Goal: Task Accomplishment & Management: Complete application form

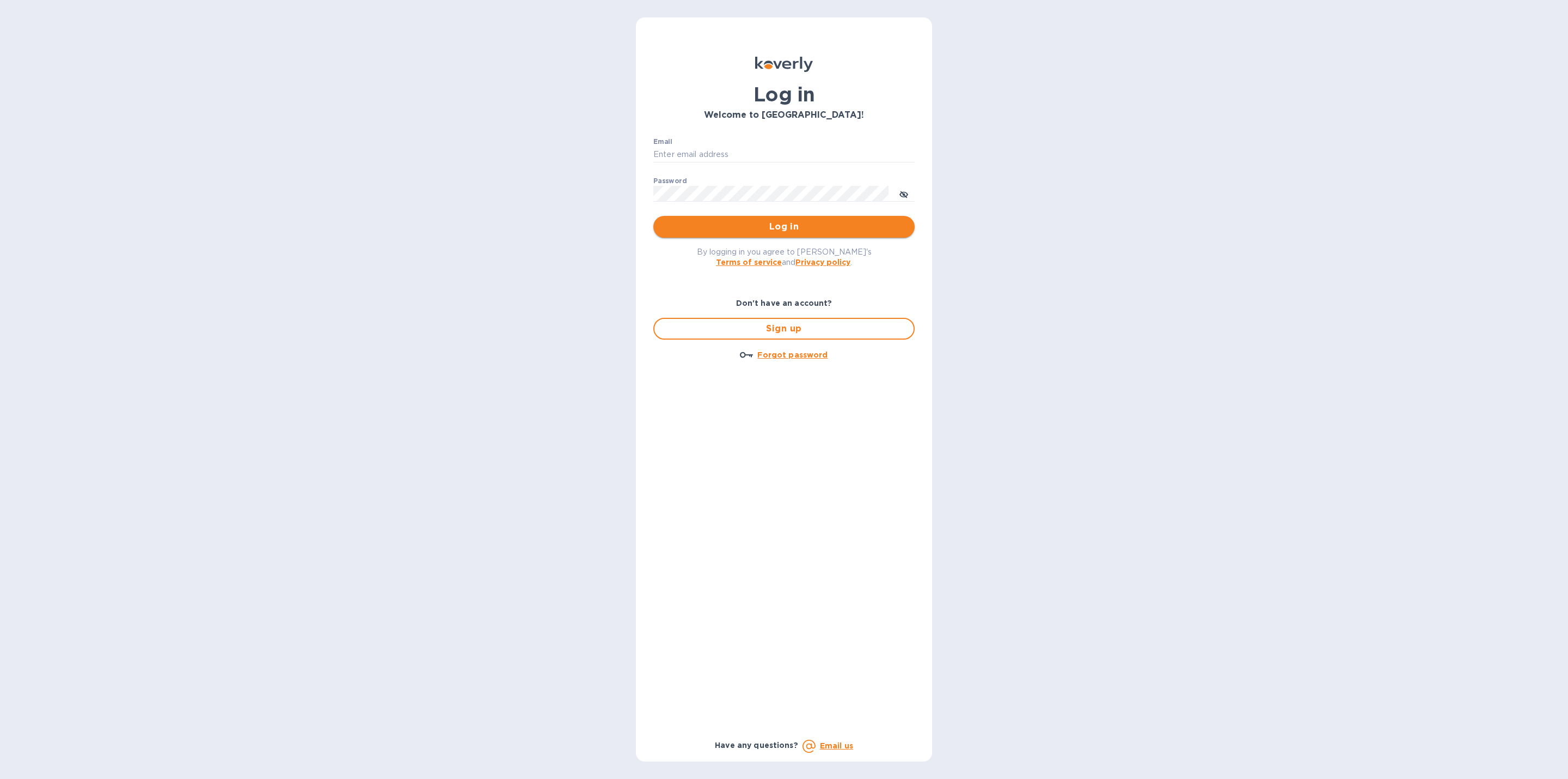
type input "rblumenthal@omnigrp.com"
click at [785, 223] on span "Log in" at bounding box center [784, 226] width 243 height 13
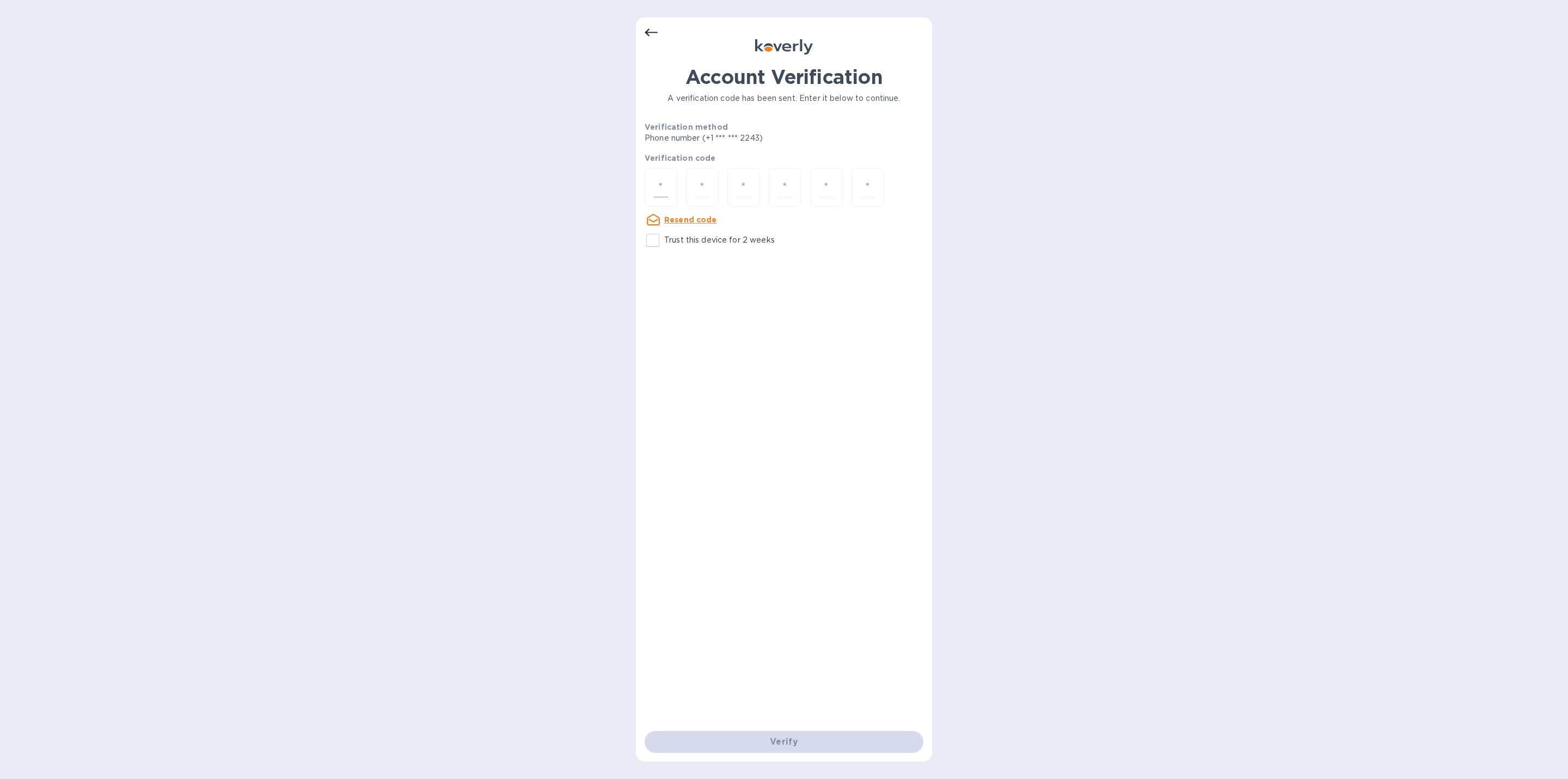
click at [659, 193] on input "number" at bounding box center [661, 187] width 14 height 21
click at [655, 236] on input "Trust this device for 2 weeks" at bounding box center [652, 240] width 23 height 23
checkbox input "true"
click at [655, 180] on input "number" at bounding box center [661, 187] width 14 height 21
type input "0"
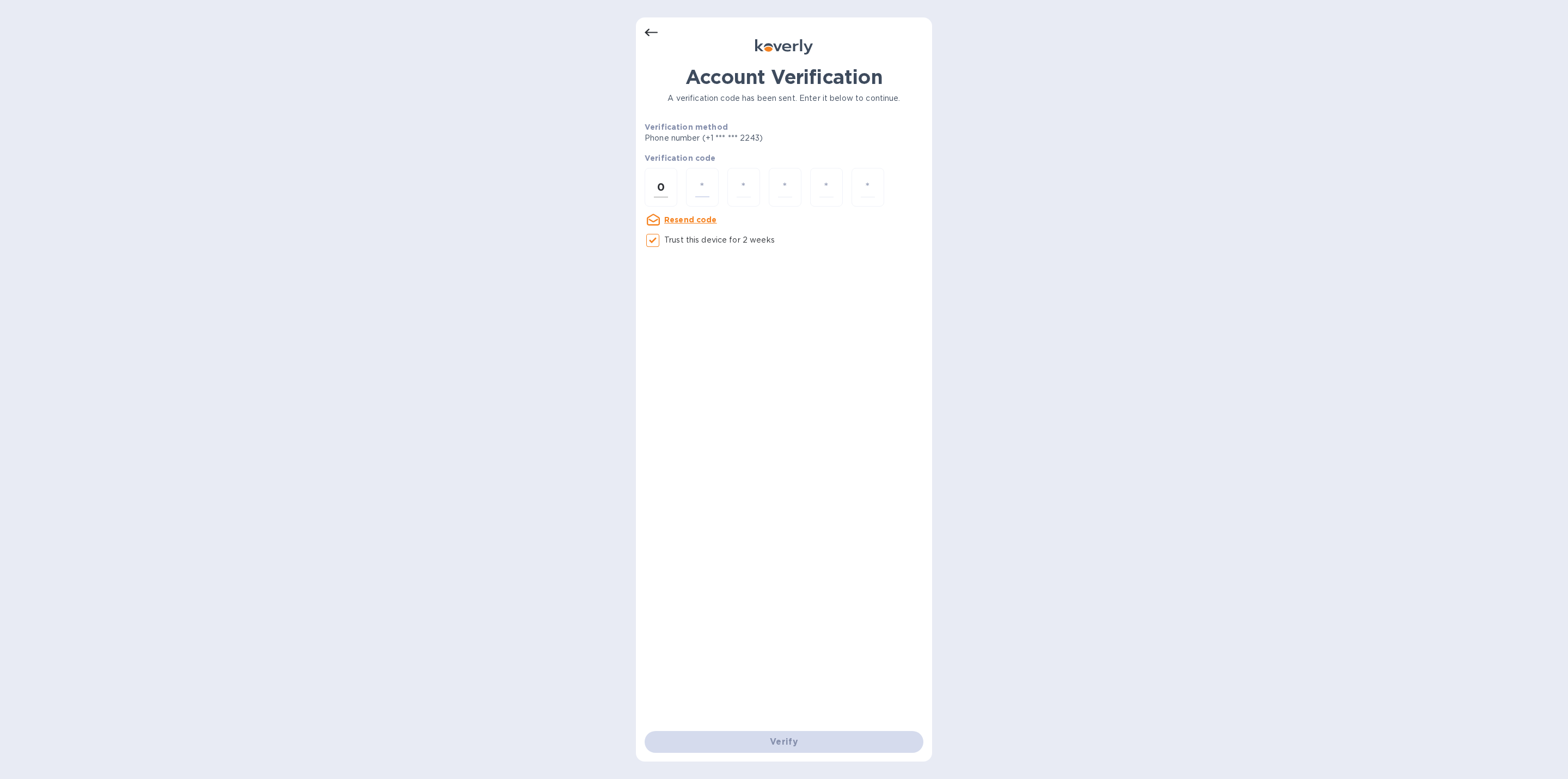
type input "5"
type input "3"
type input "5"
type input "2"
type input "1"
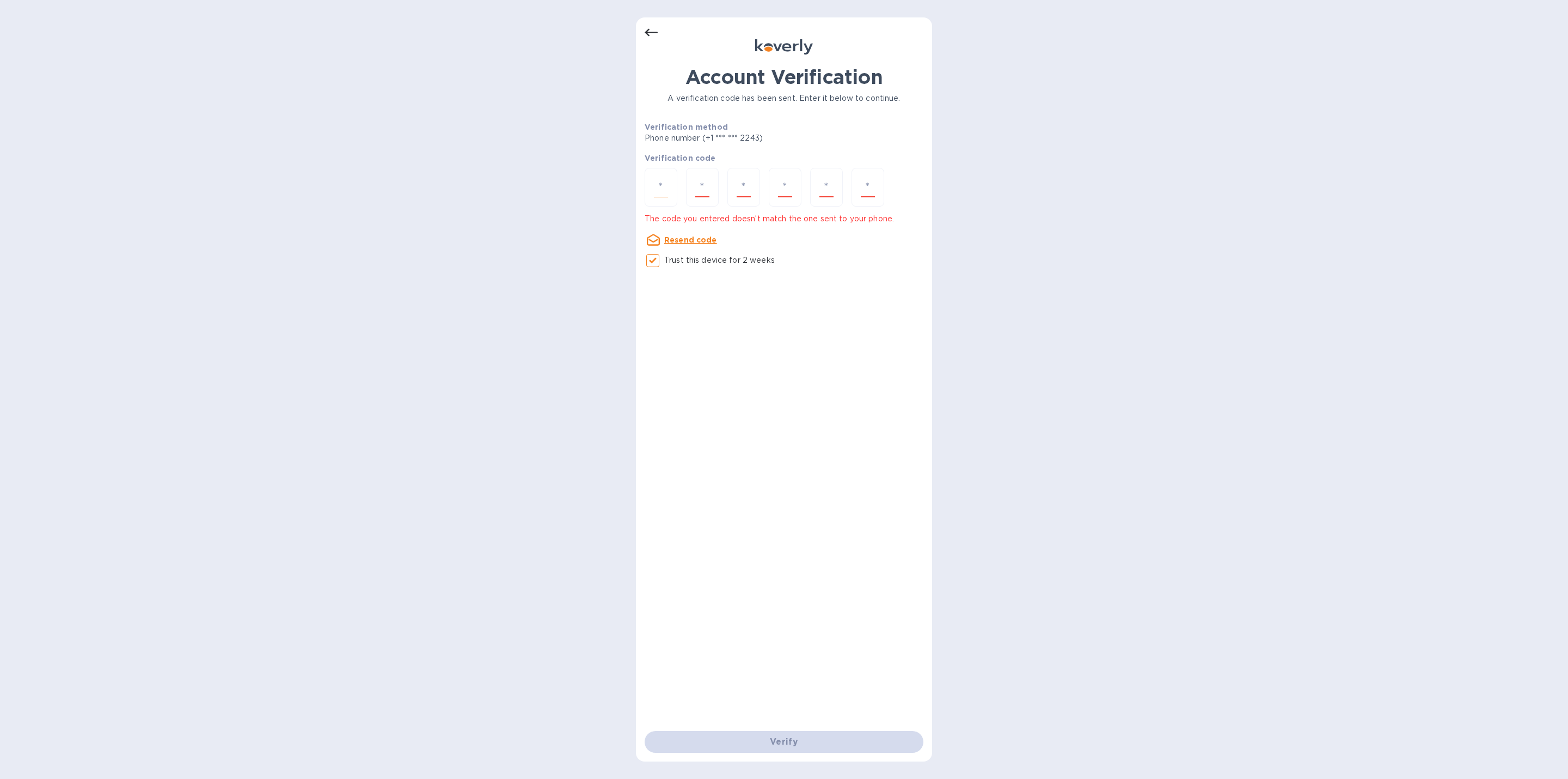
click at [655, 180] on input "number" at bounding box center [661, 187] width 14 height 21
type input "9"
type input "5"
type input "3"
type input "5"
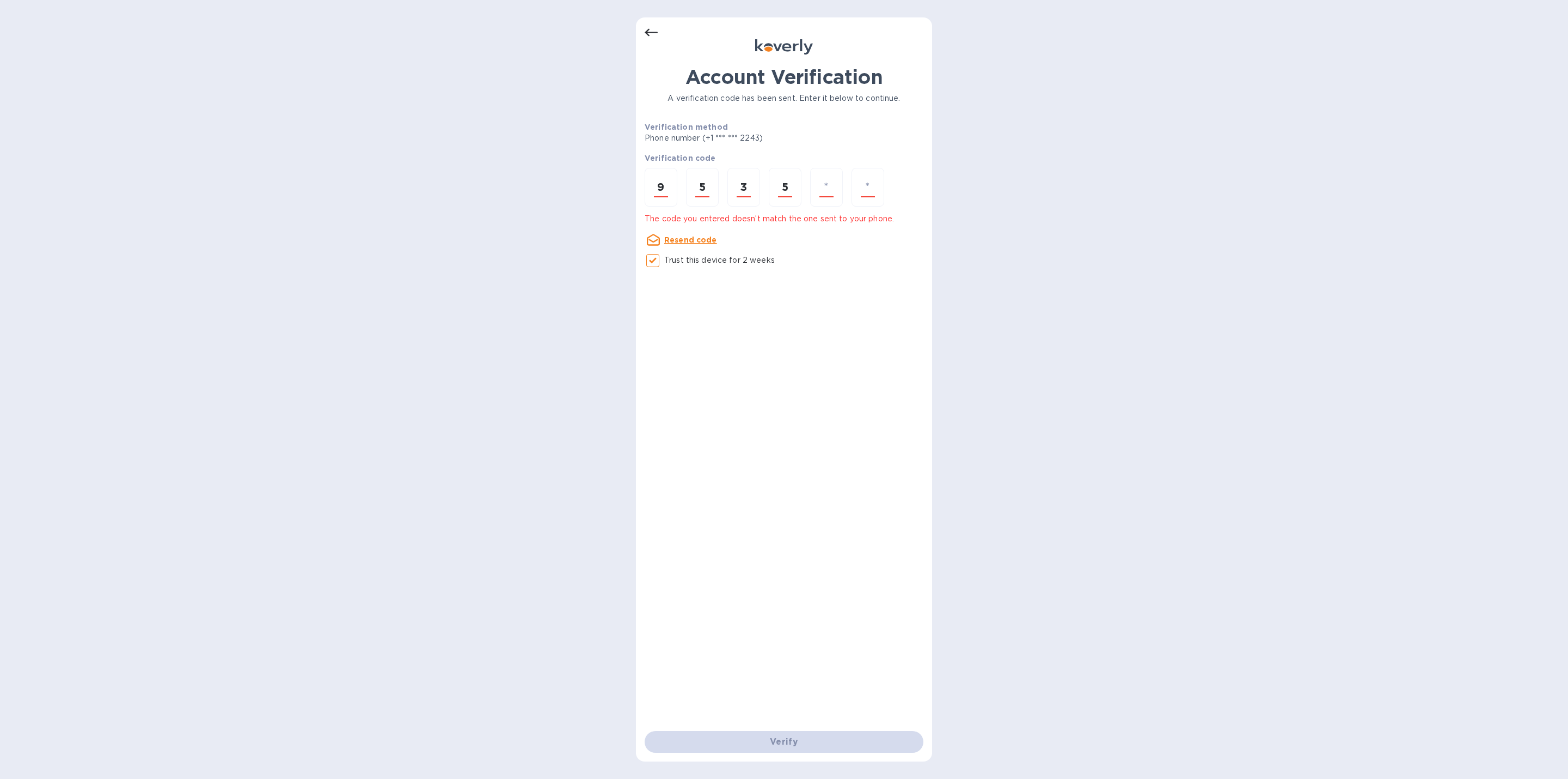
type input "2"
type input "1"
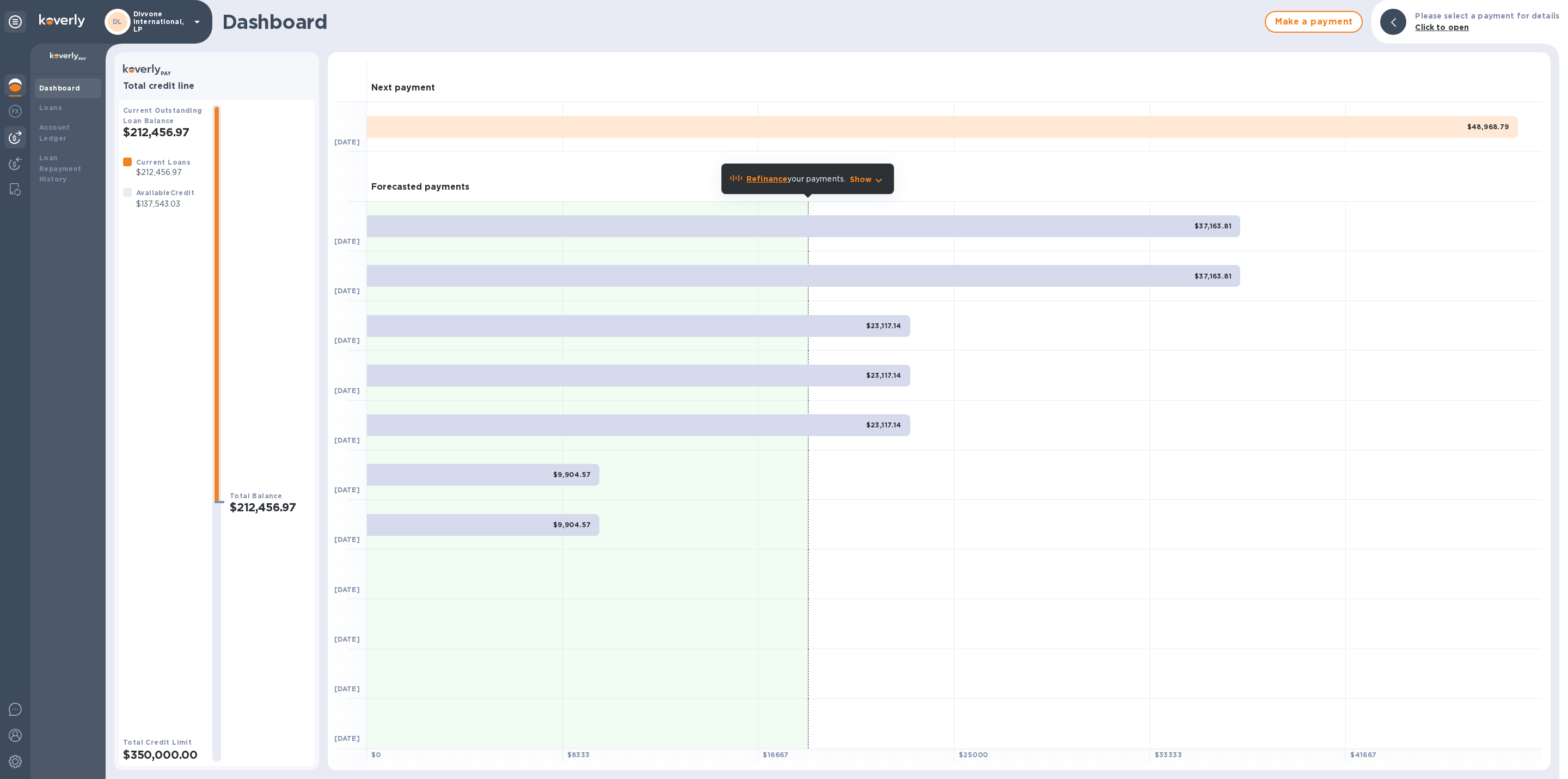
click at [22, 138] on div at bounding box center [15, 138] width 22 height 22
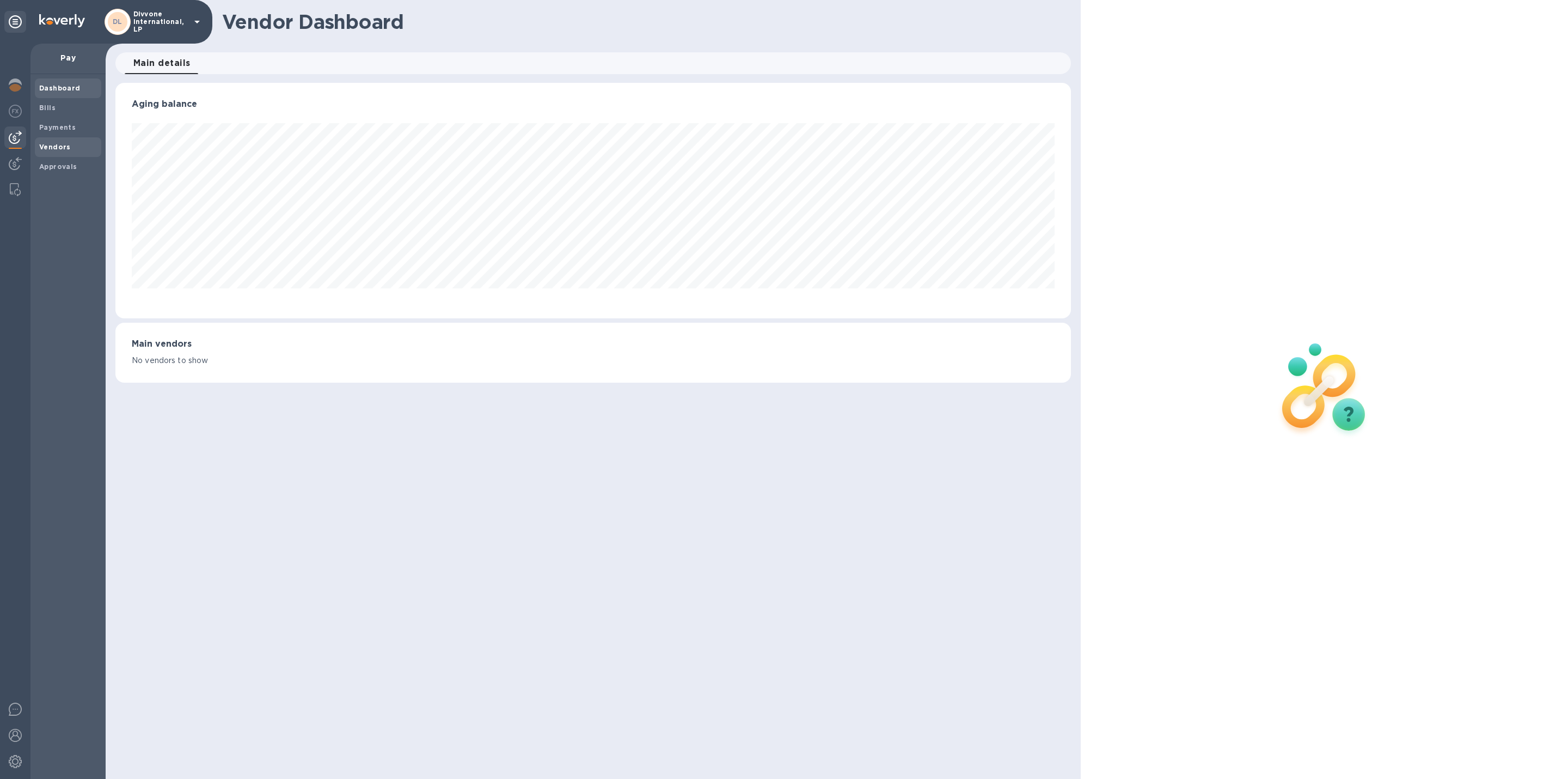
scroll to position [236, 955]
click at [72, 147] on span "Vendors" at bounding box center [68, 146] width 58 height 11
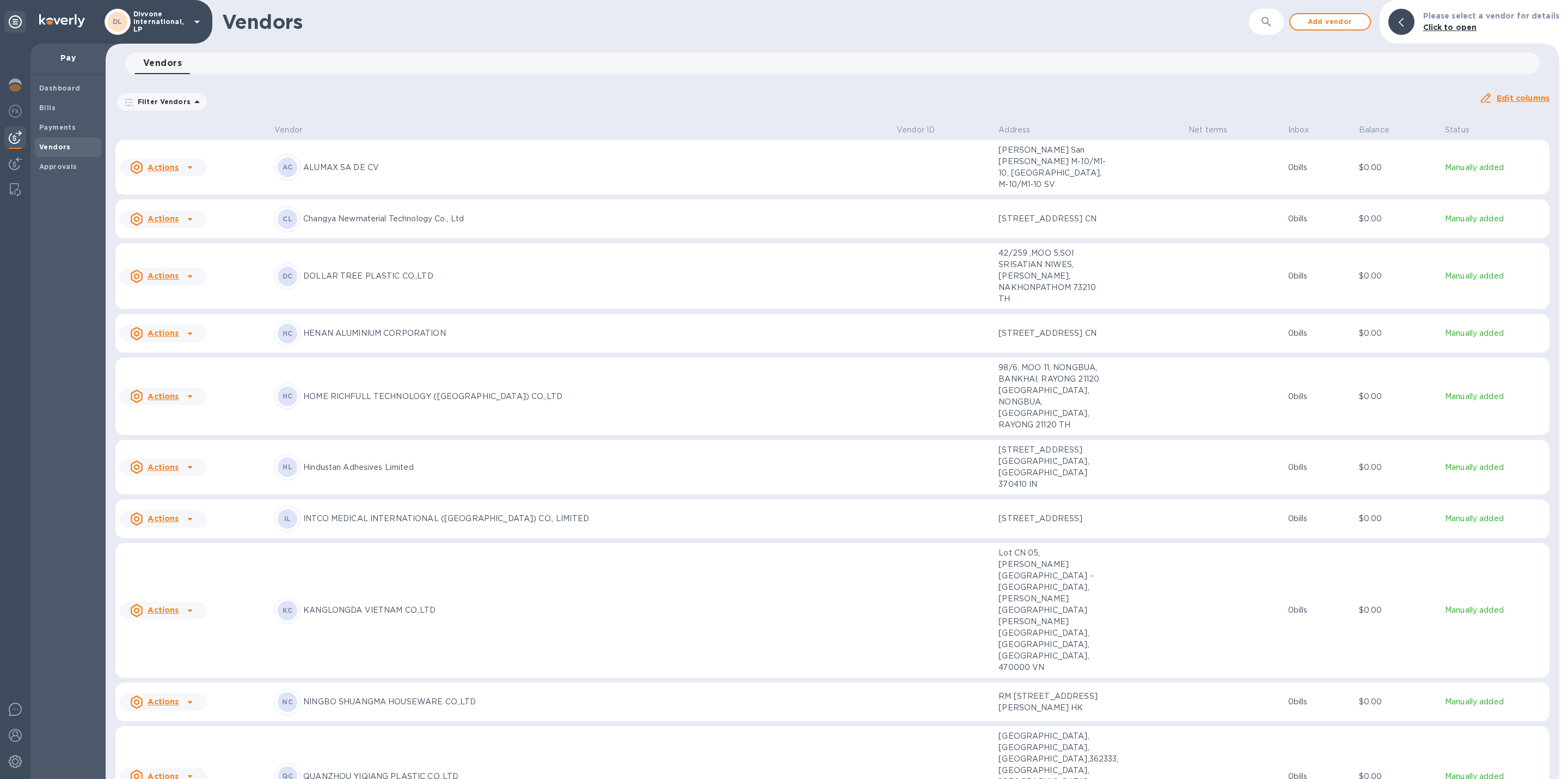
click at [1264, 17] on button "button" at bounding box center [1267, 22] width 27 height 27
type input "ALU"
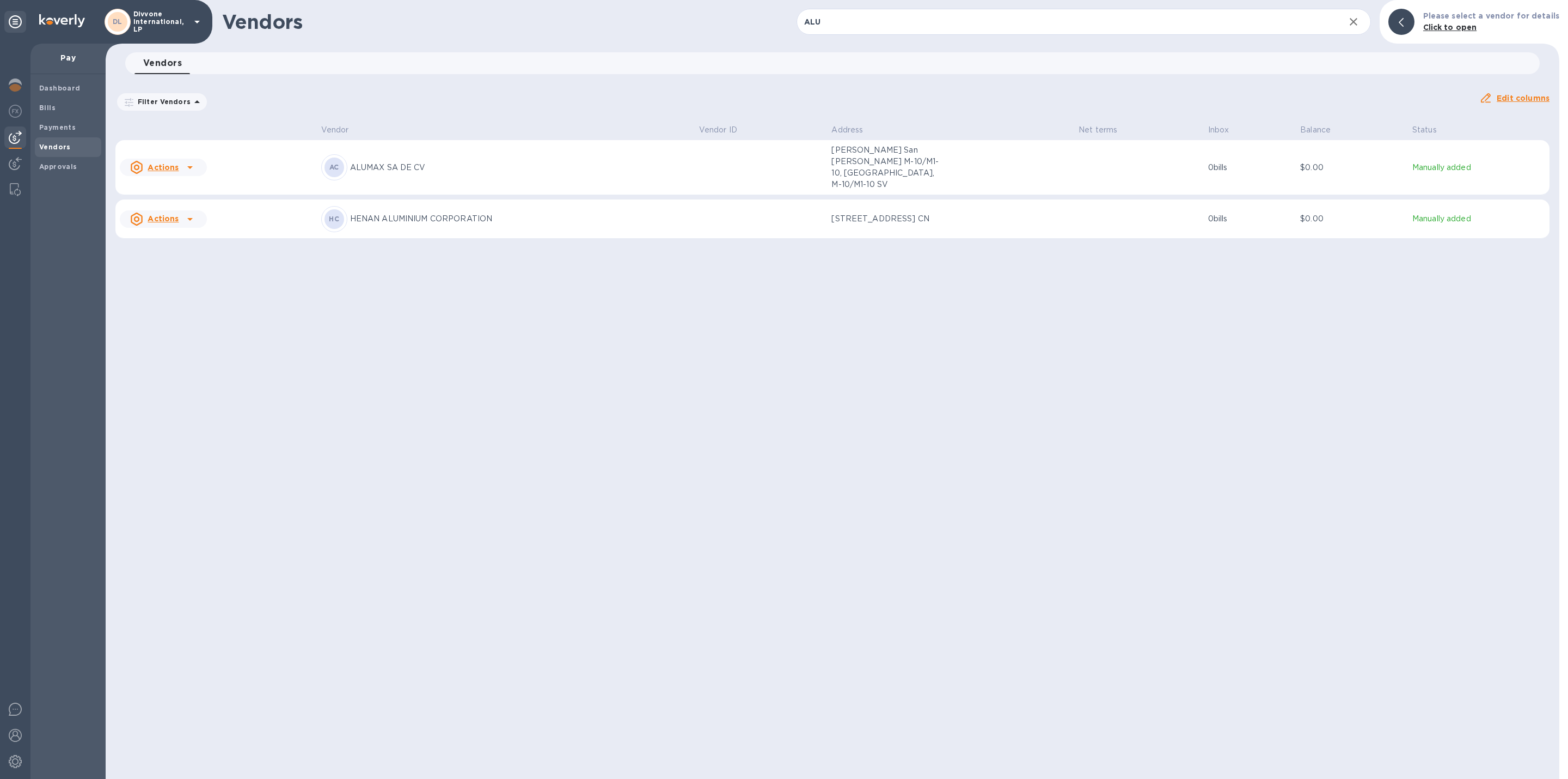
click at [190, 167] on icon at bounding box center [189, 167] width 13 height 13
click at [412, 222] on div at bounding box center [784, 389] width 1568 height 779
click at [491, 213] on div "HC HENAN ALUMINIUM CORPORATION" at bounding box center [506, 219] width 369 height 27
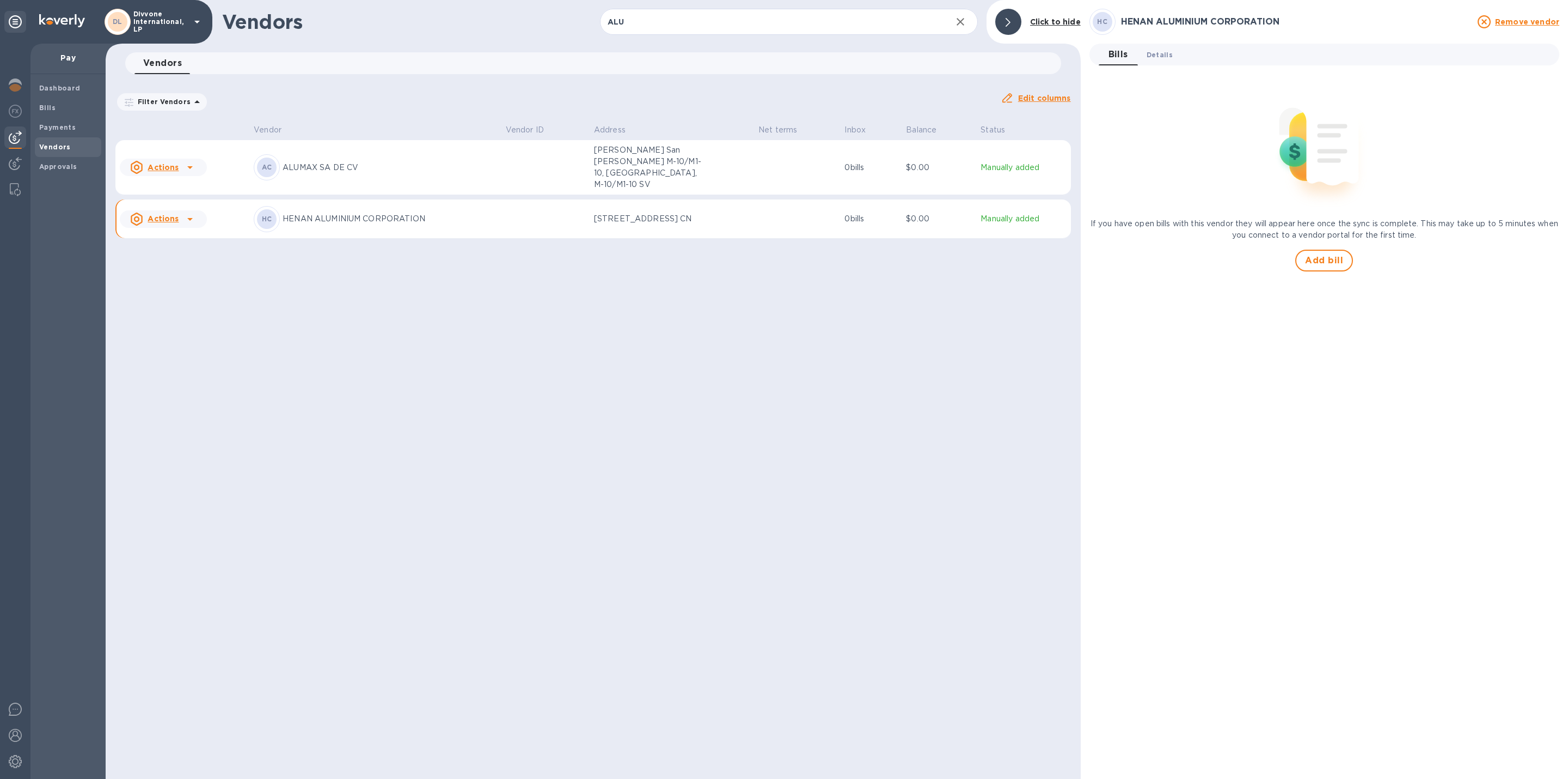
click at [1153, 58] on span "Details 0" at bounding box center [1160, 55] width 27 height 12
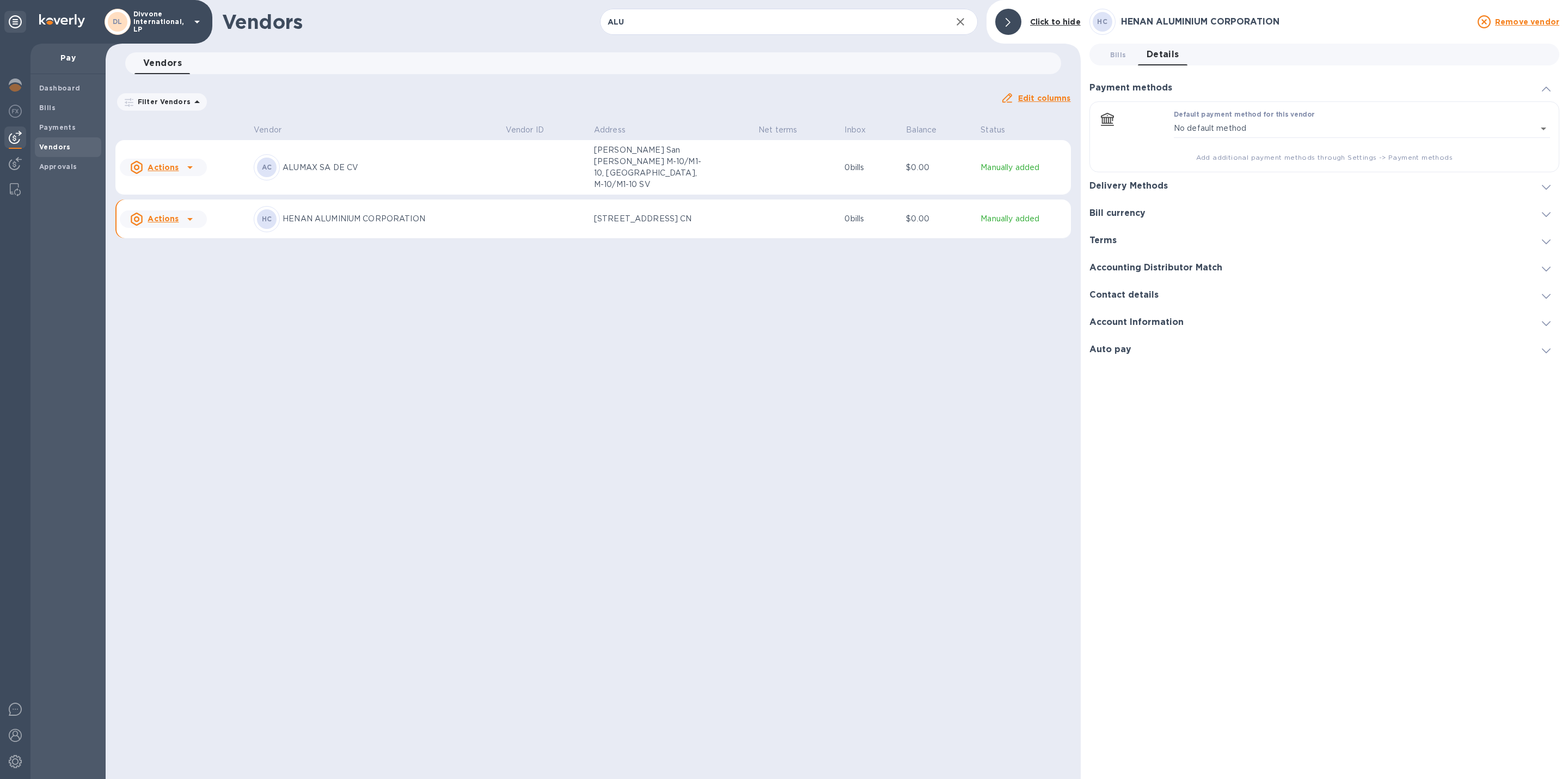
click at [1188, 323] on div "Account Information" at bounding box center [1141, 322] width 103 height 11
click at [1163, 243] on div "Account Information" at bounding box center [1325, 251] width 470 height 28
click at [1315, 85] on div "Payment methods" at bounding box center [1325, 87] width 470 height 28
click at [1314, 83] on div "Payment methods" at bounding box center [1325, 87] width 470 height 28
click at [1198, 118] on div "Delivery Methods" at bounding box center [1325, 115] width 470 height 28
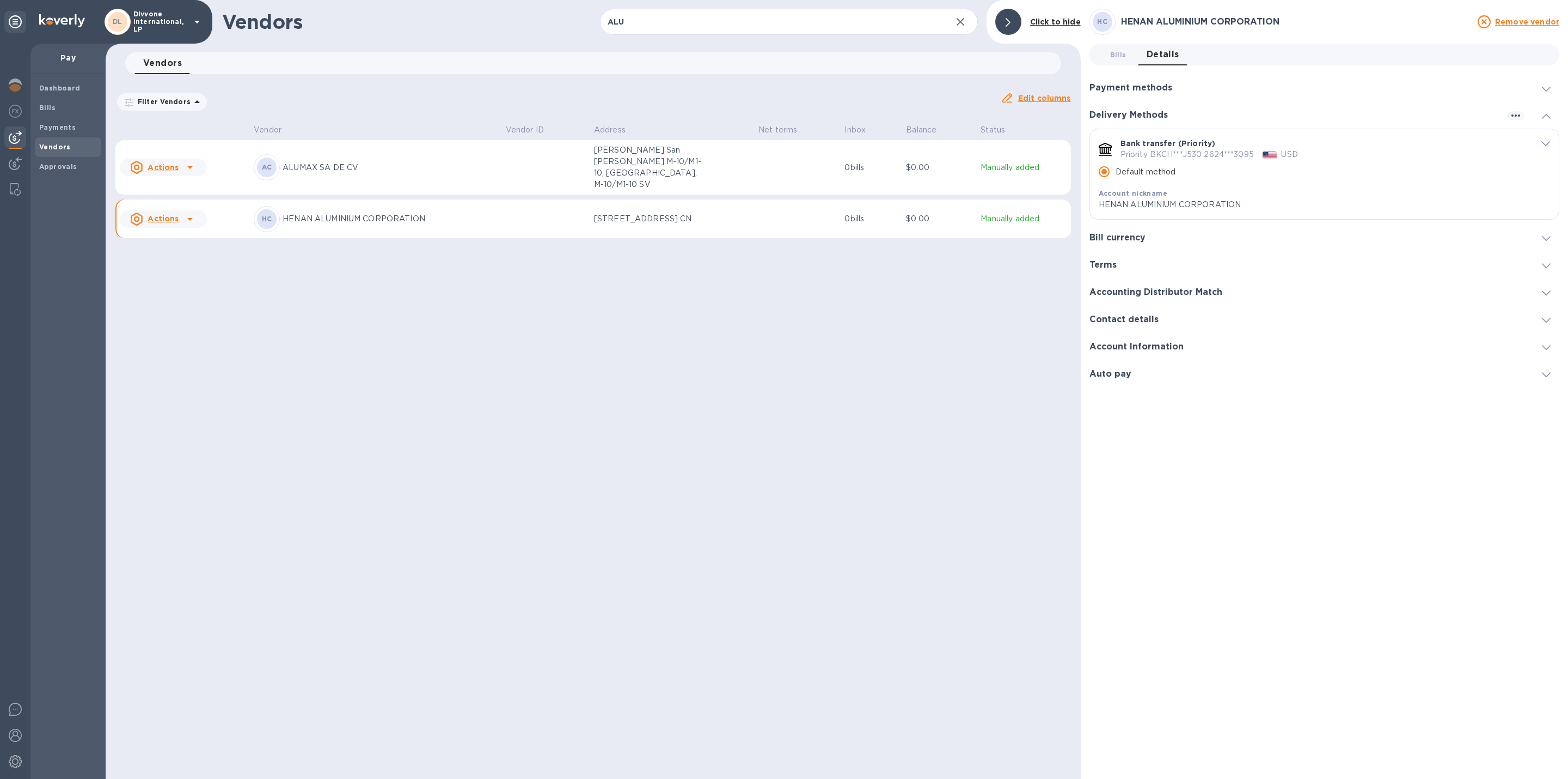
click at [871, 310] on div "Vendors ALU ​ Add vendor Click to hide Vendors 0 Filter Vendors Auto pay: All E…" at bounding box center [593, 389] width 975 height 779
click at [1552, 85] on div at bounding box center [1546, 87] width 27 height 11
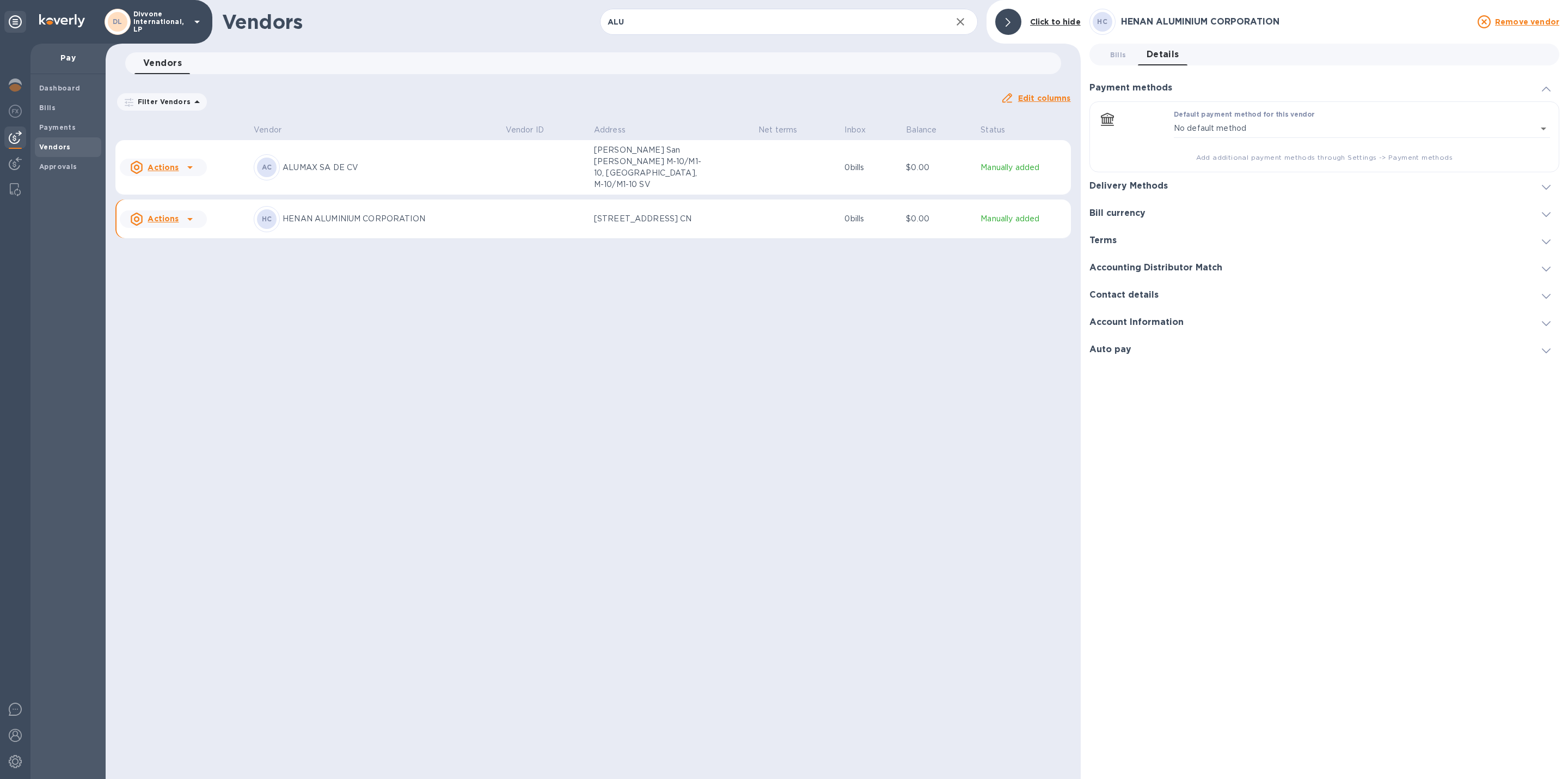
click at [1549, 86] on icon at bounding box center [1546, 88] width 9 height 5
click at [51, 109] on b "Bills" at bounding box center [47, 107] width 17 height 8
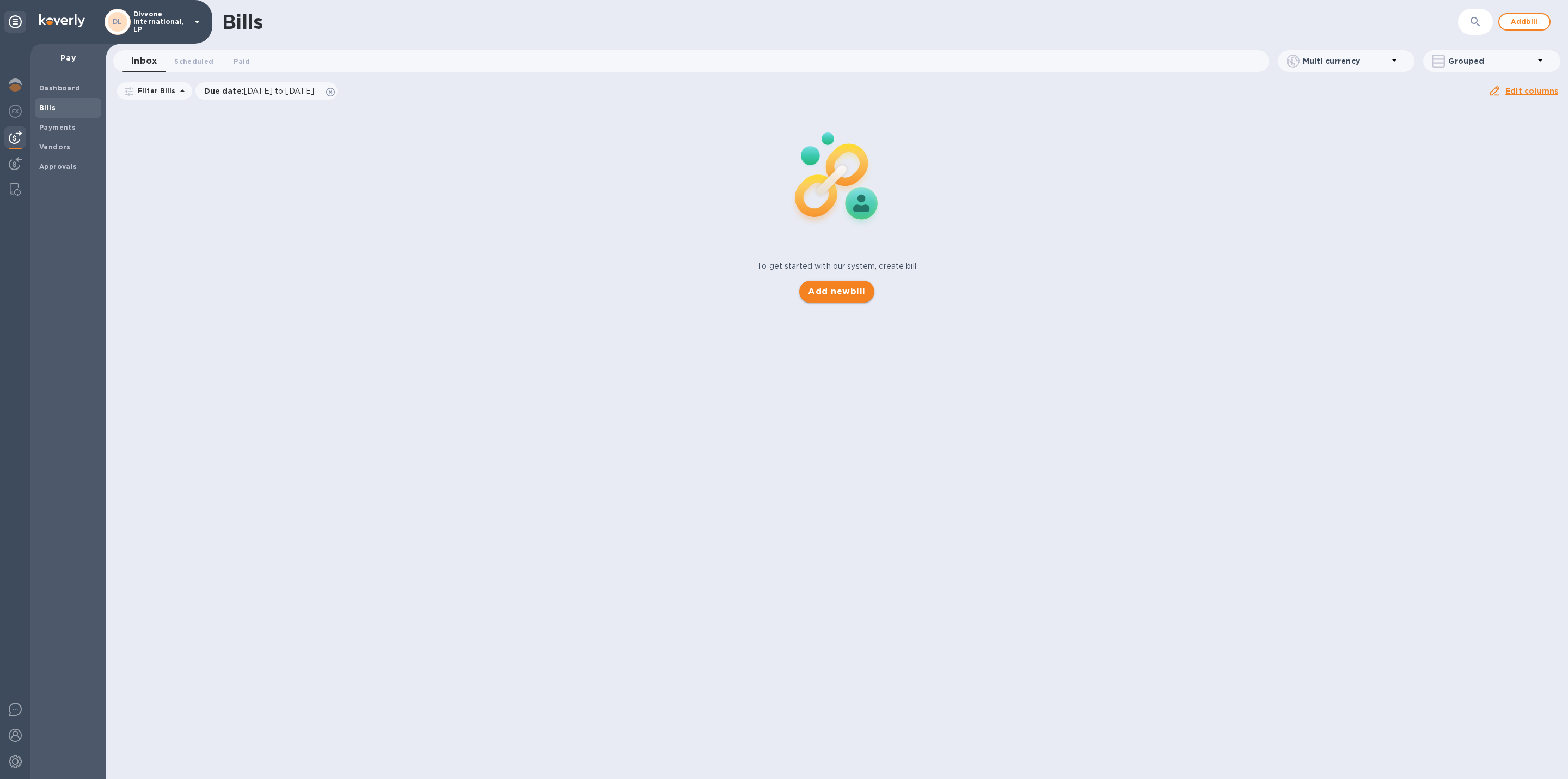
click at [821, 291] on span "Add new bill" at bounding box center [837, 291] width 57 height 13
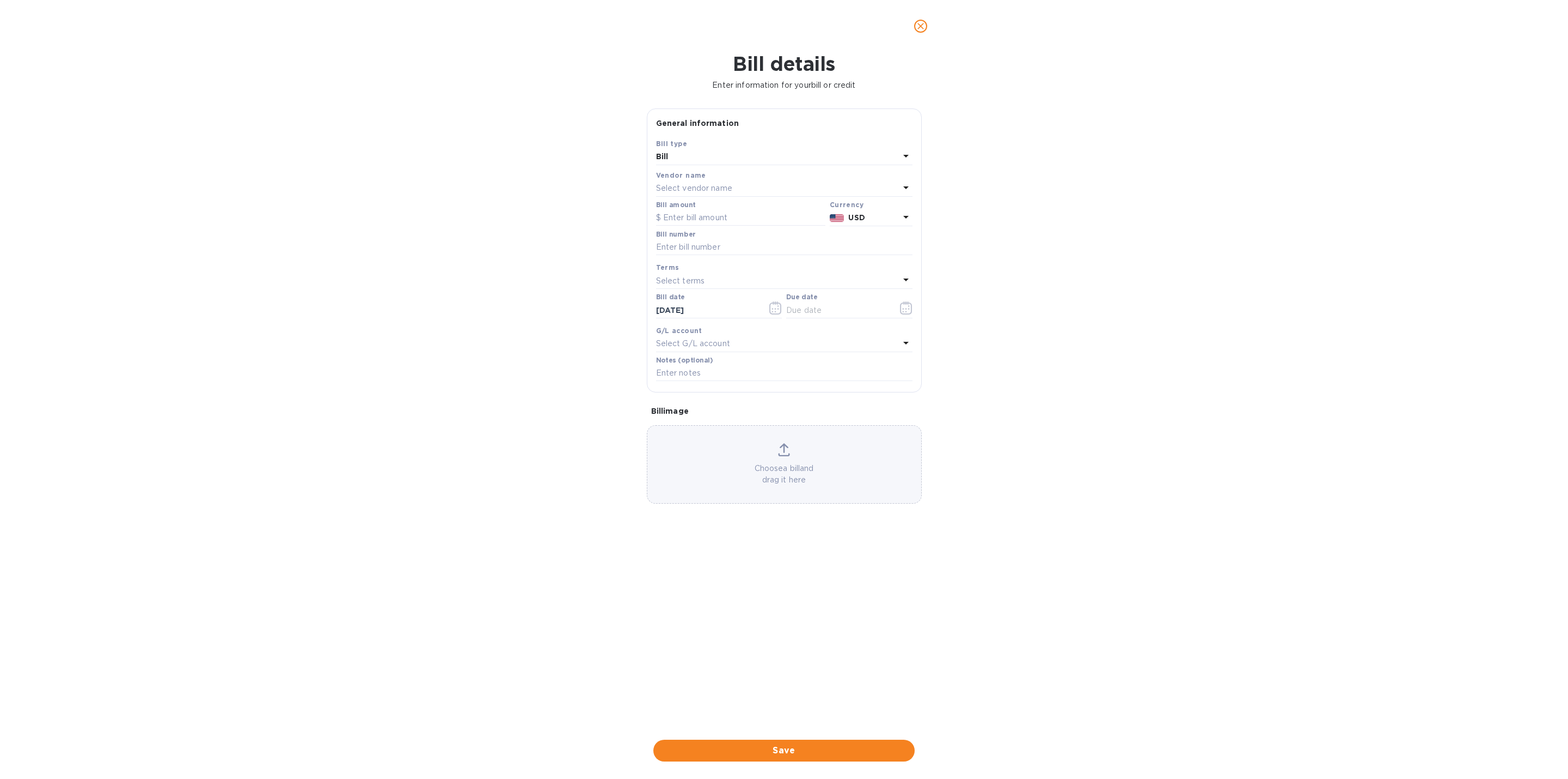
click at [749, 191] on div "Select vendor name" at bounding box center [778, 189] width 243 height 16
click at [759, 223] on input "text" at bounding box center [785, 219] width 192 height 17
click at [768, 311] on p "HENAN ALUMINIUM CORPORATION" at bounding box center [780, 311] width 231 height 12
click at [922, 23] on icon "close" at bounding box center [920, 26] width 11 height 11
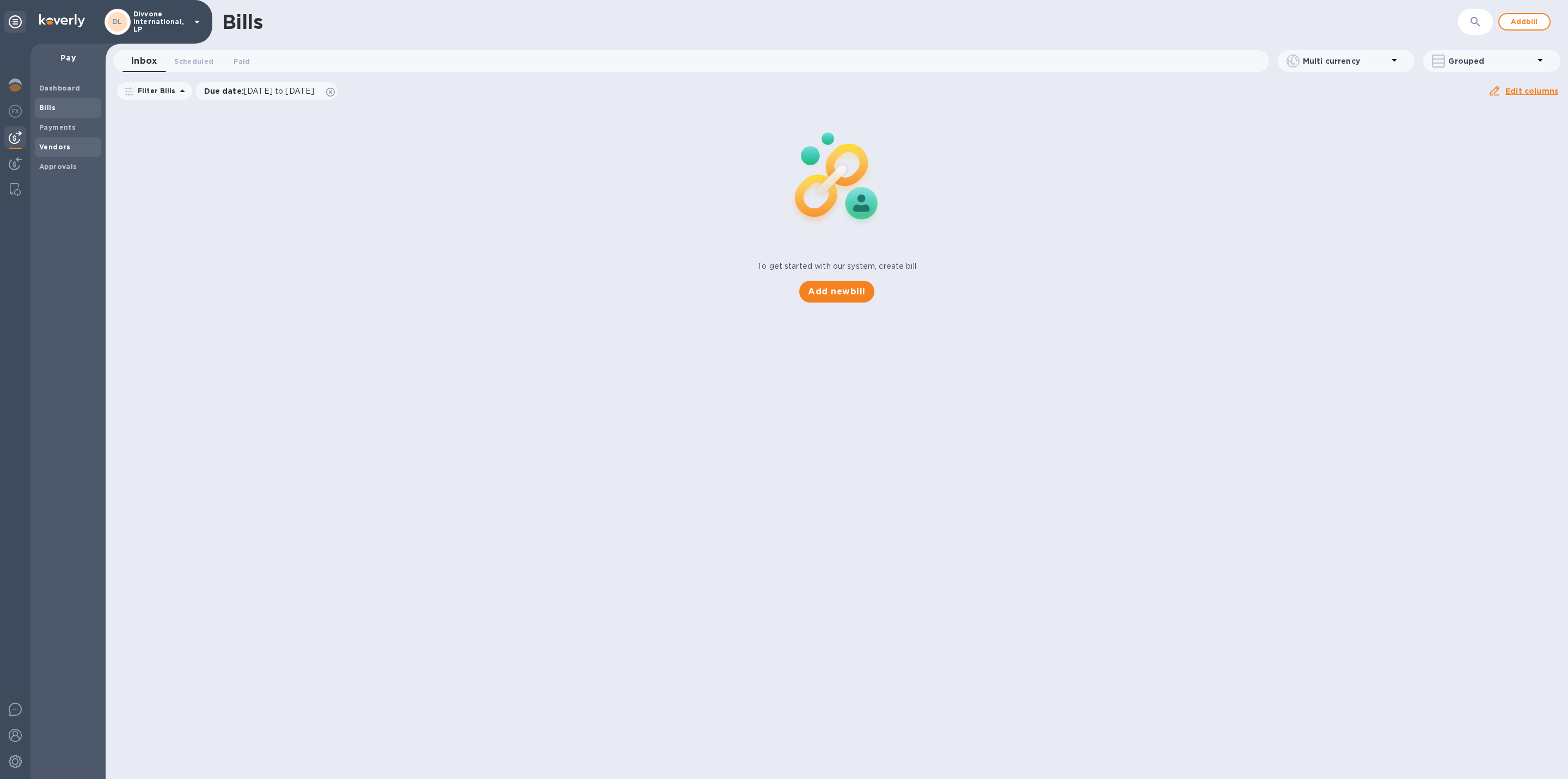
click at [67, 146] on b "Vendors" at bounding box center [55, 146] width 31 height 8
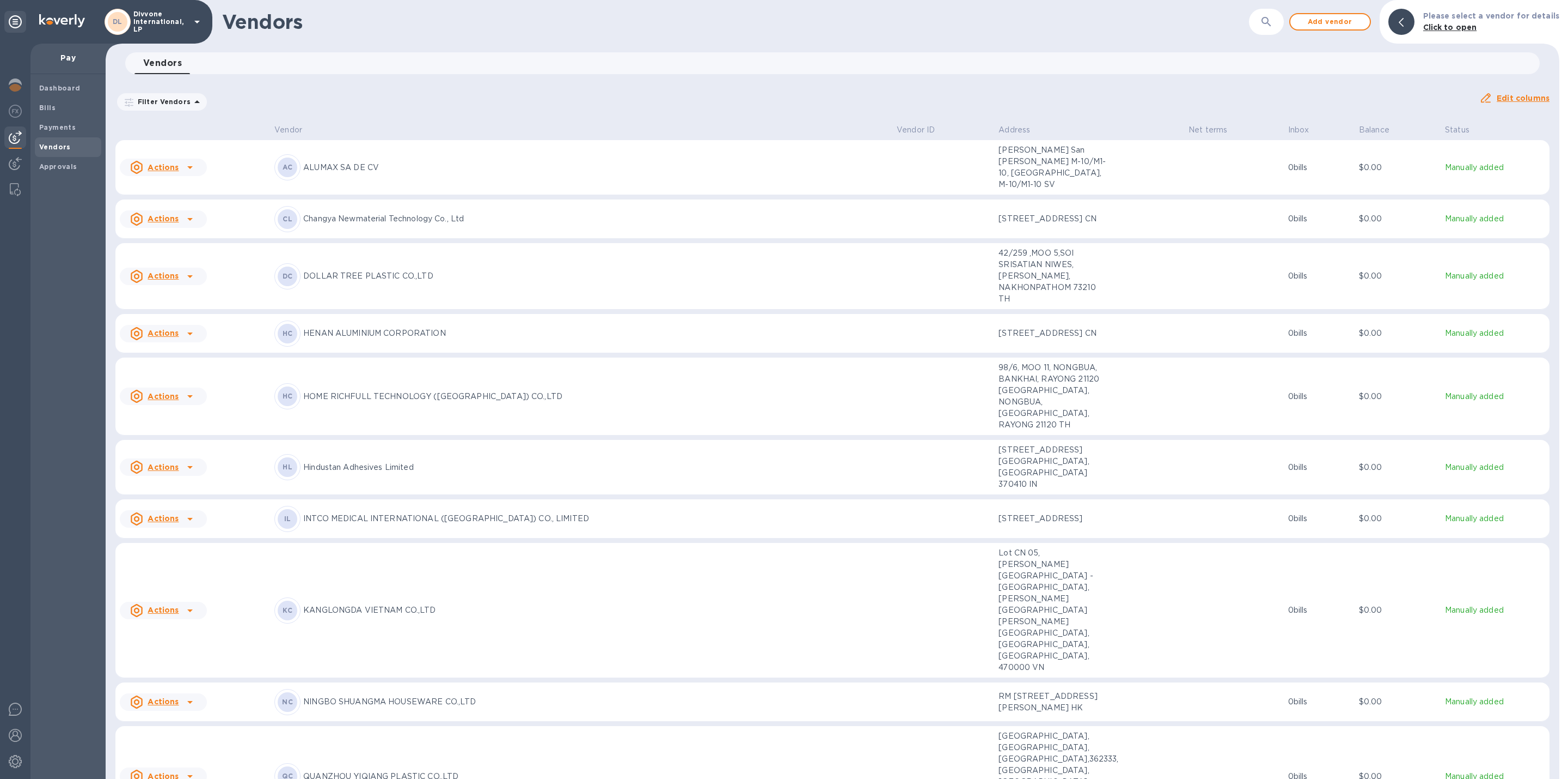
click at [1269, 31] on button "button" at bounding box center [1267, 22] width 27 height 27
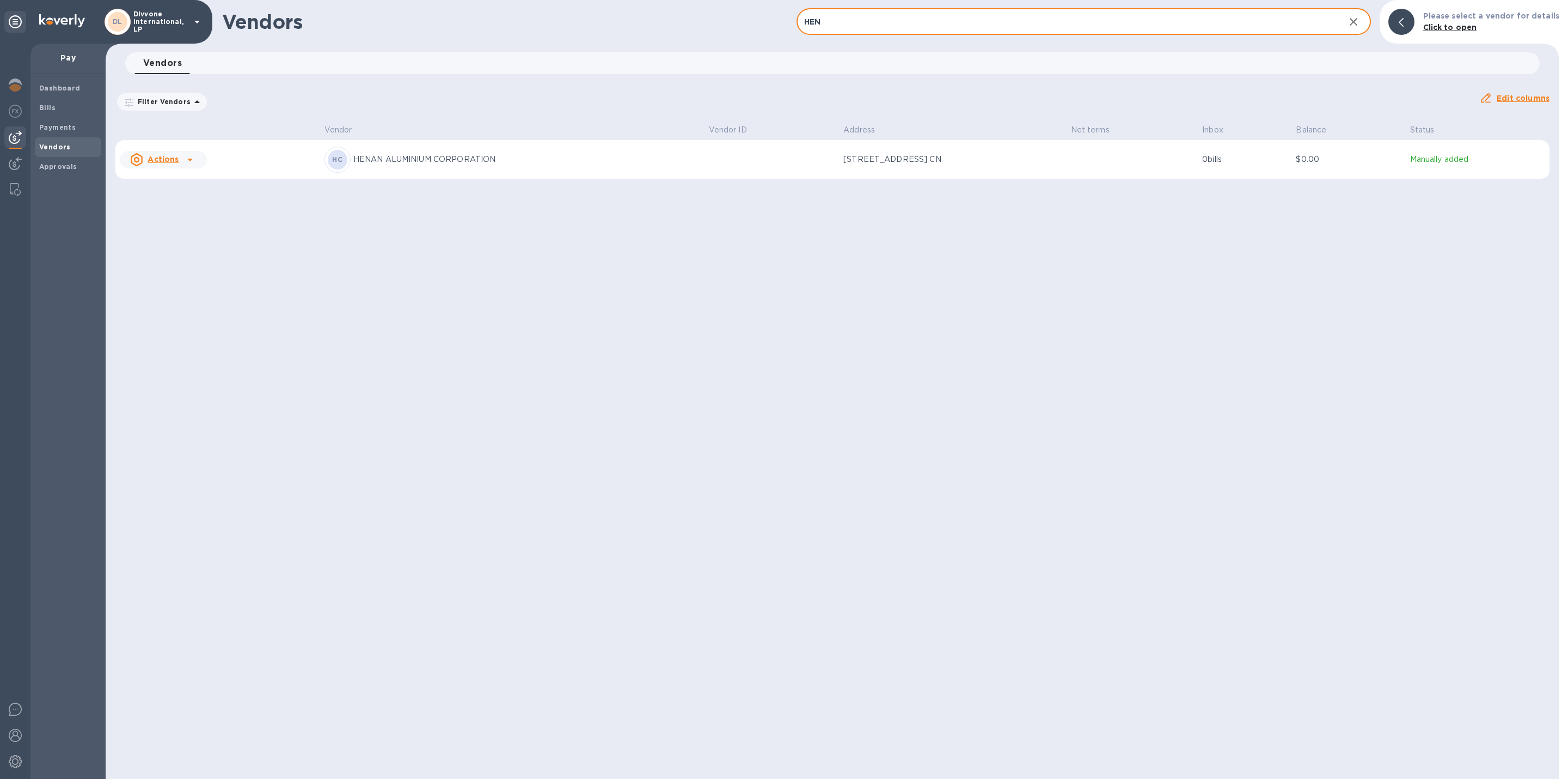
type input "HEN"
click at [705, 167] on td at bounding box center [773, 160] width 135 height 39
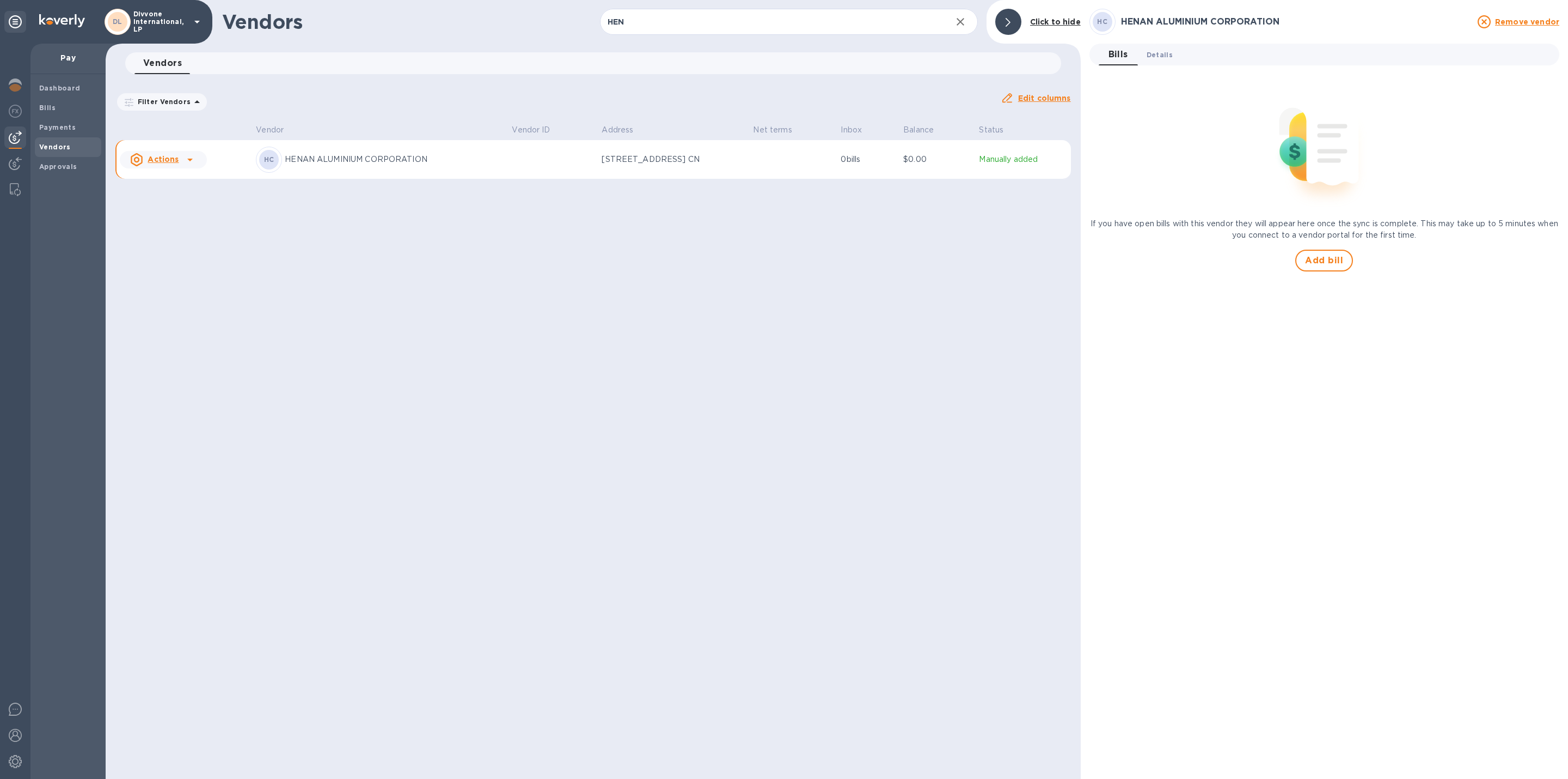
click at [1162, 59] on span "Details 0" at bounding box center [1160, 55] width 27 height 12
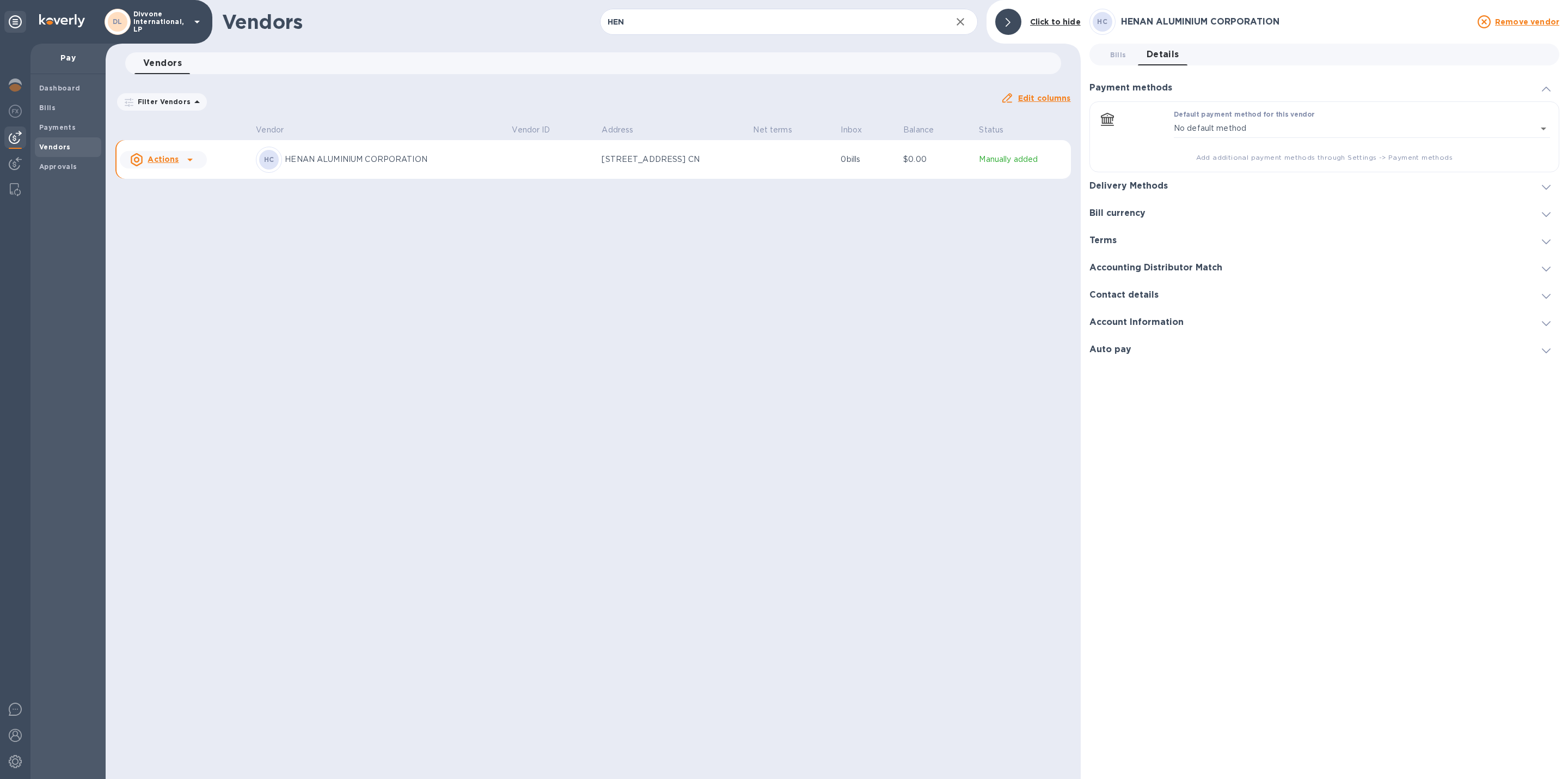
click at [1193, 187] on div "Delivery Methods" at bounding box center [1325, 186] width 470 height 28
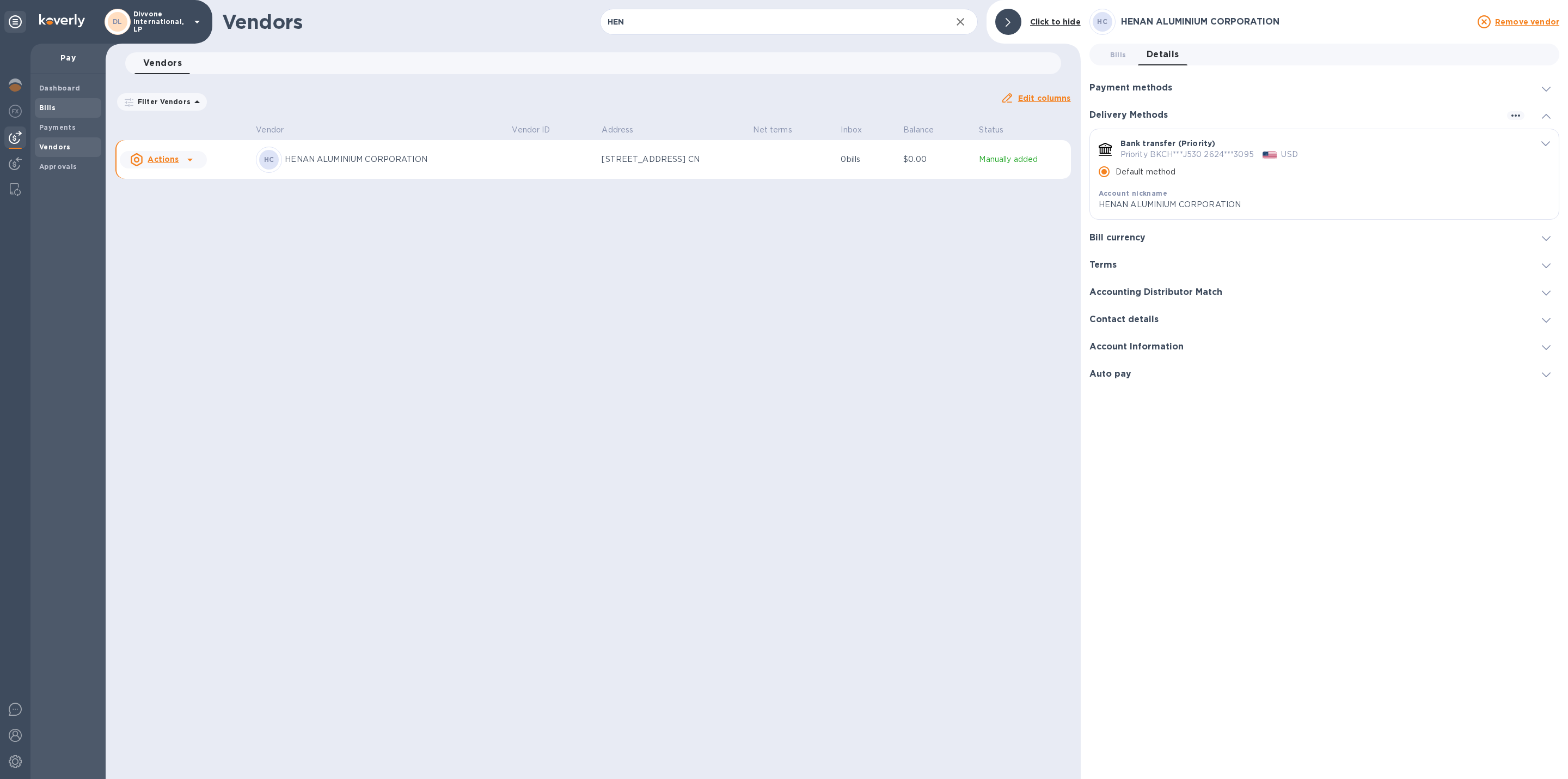
click at [71, 110] on span "Bills" at bounding box center [68, 107] width 58 height 11
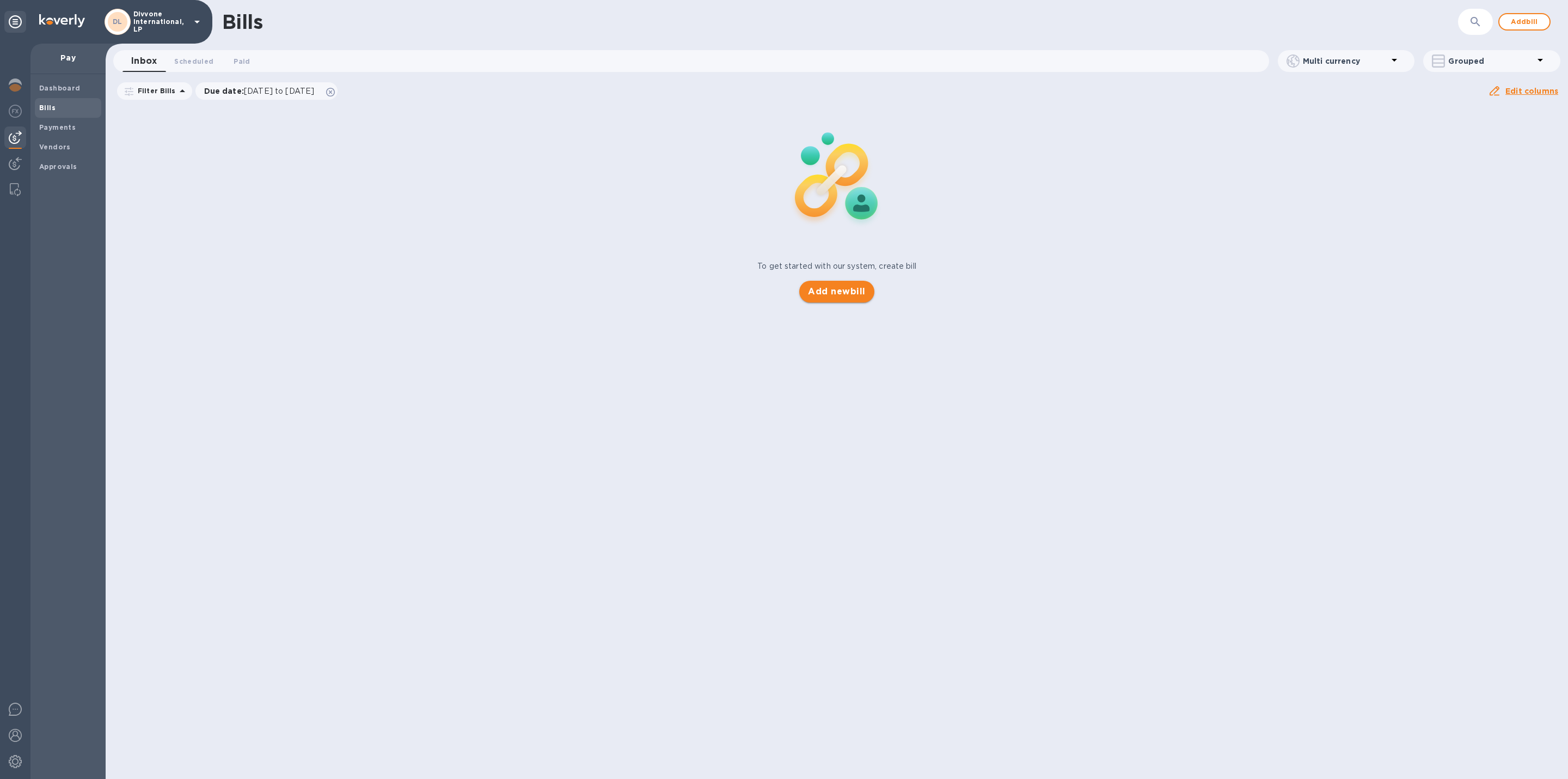
click at [850, 293] on span "Add new bill" at bounding box center [837, 291] width 57 height 13
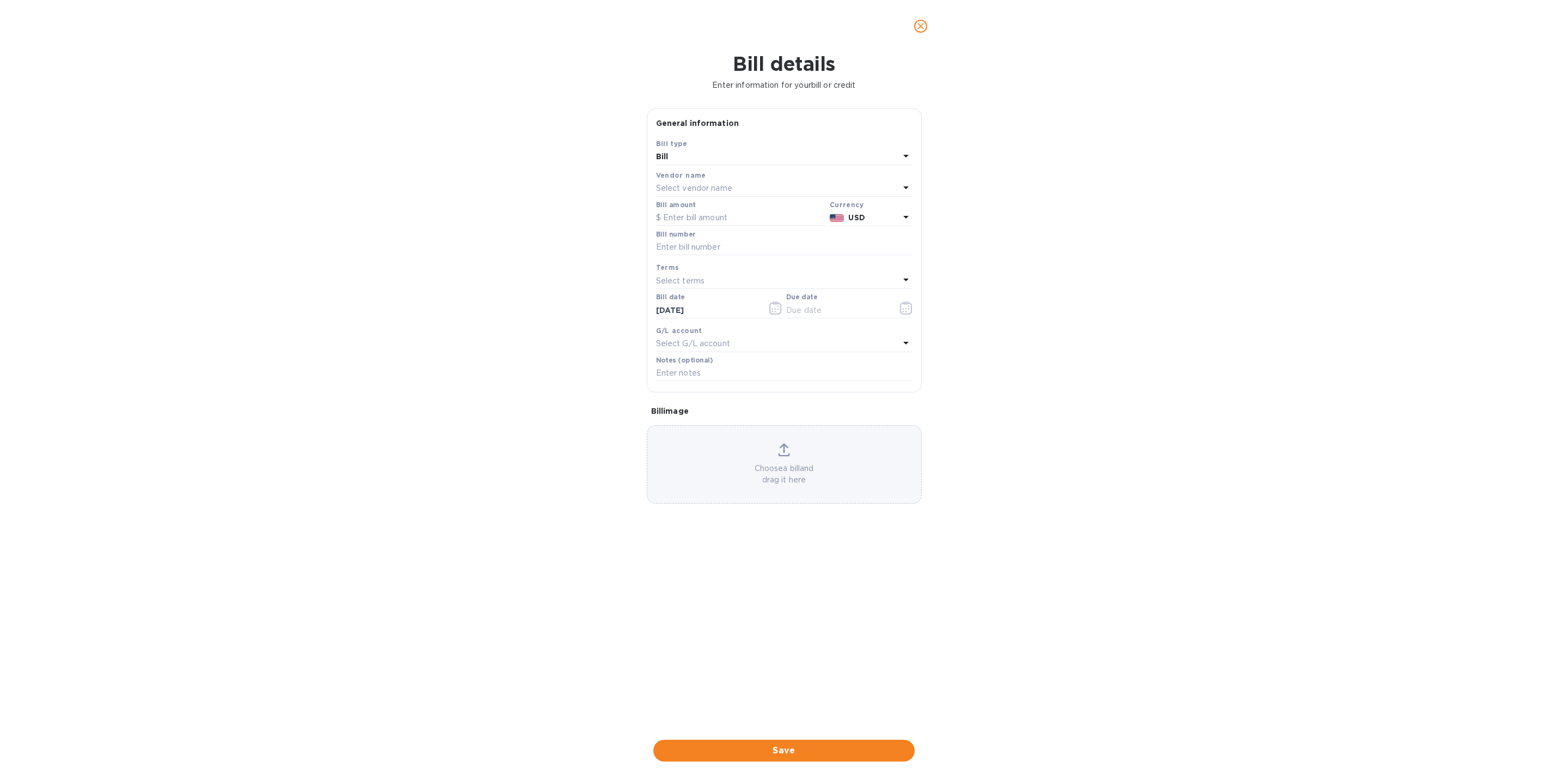
click at [765, 185] on div "Select vendor name" at bounding box center [778, 189] width 243 height 16
click at [764, 217] on input "text" at bounding box center [785, 219] width 192 height 17
type input "HEN"
click at [754, 246] on p "HENAN ALUMINIUM CORPORATION" at bounding box center [780, 250] width 231 height 12
click at [730, 224] on input "text" at bounding box center [740, 218] width 169 height 17
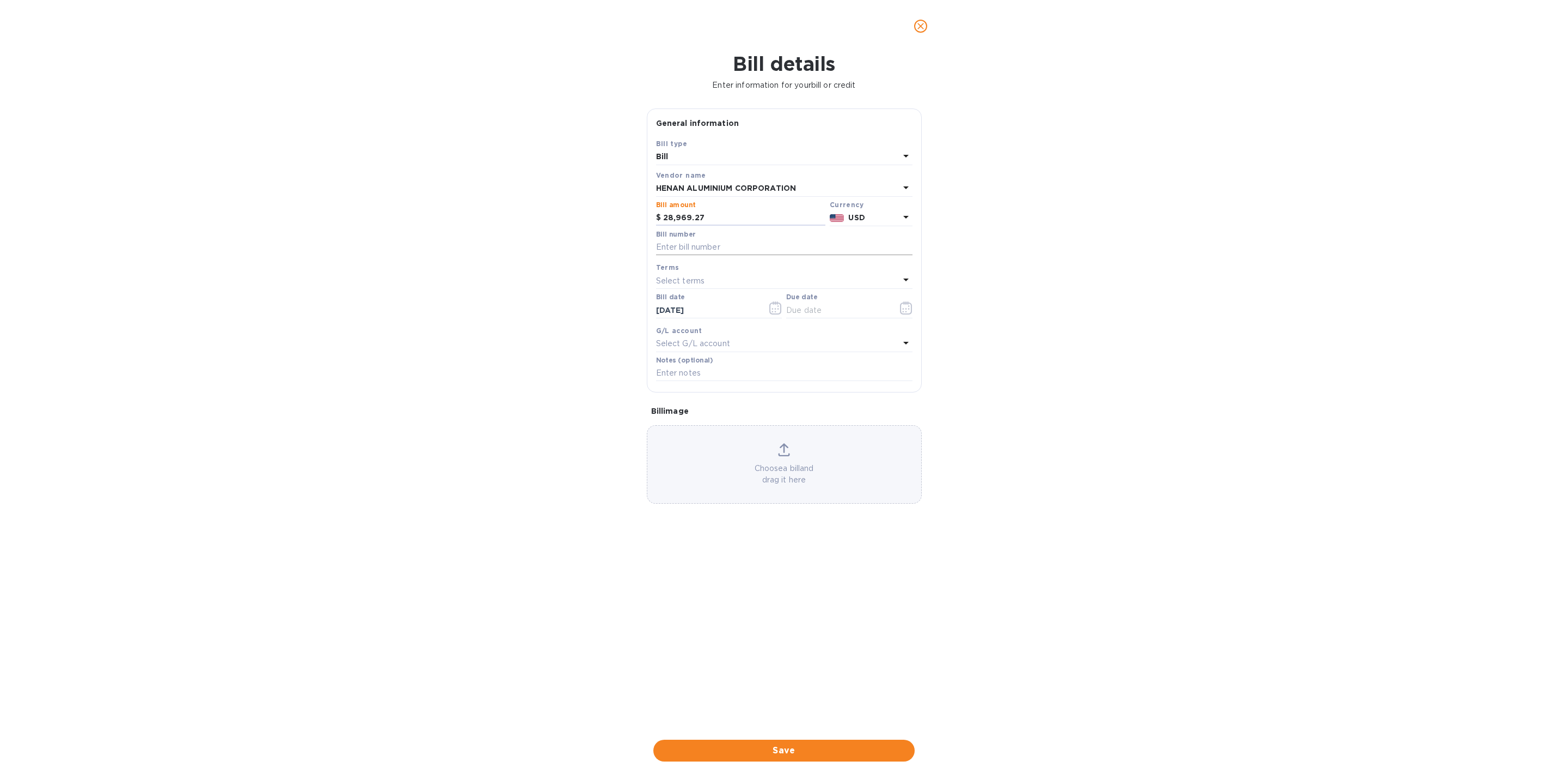
type input "28,969.27"
click at [696, 252] on input "text" at bounding box center [784, 247] width 256 height 17
click at [720, 242] on input "text" at bounding box center [784, 247] width 256 height 17
paste input "5560"
type input "5560"
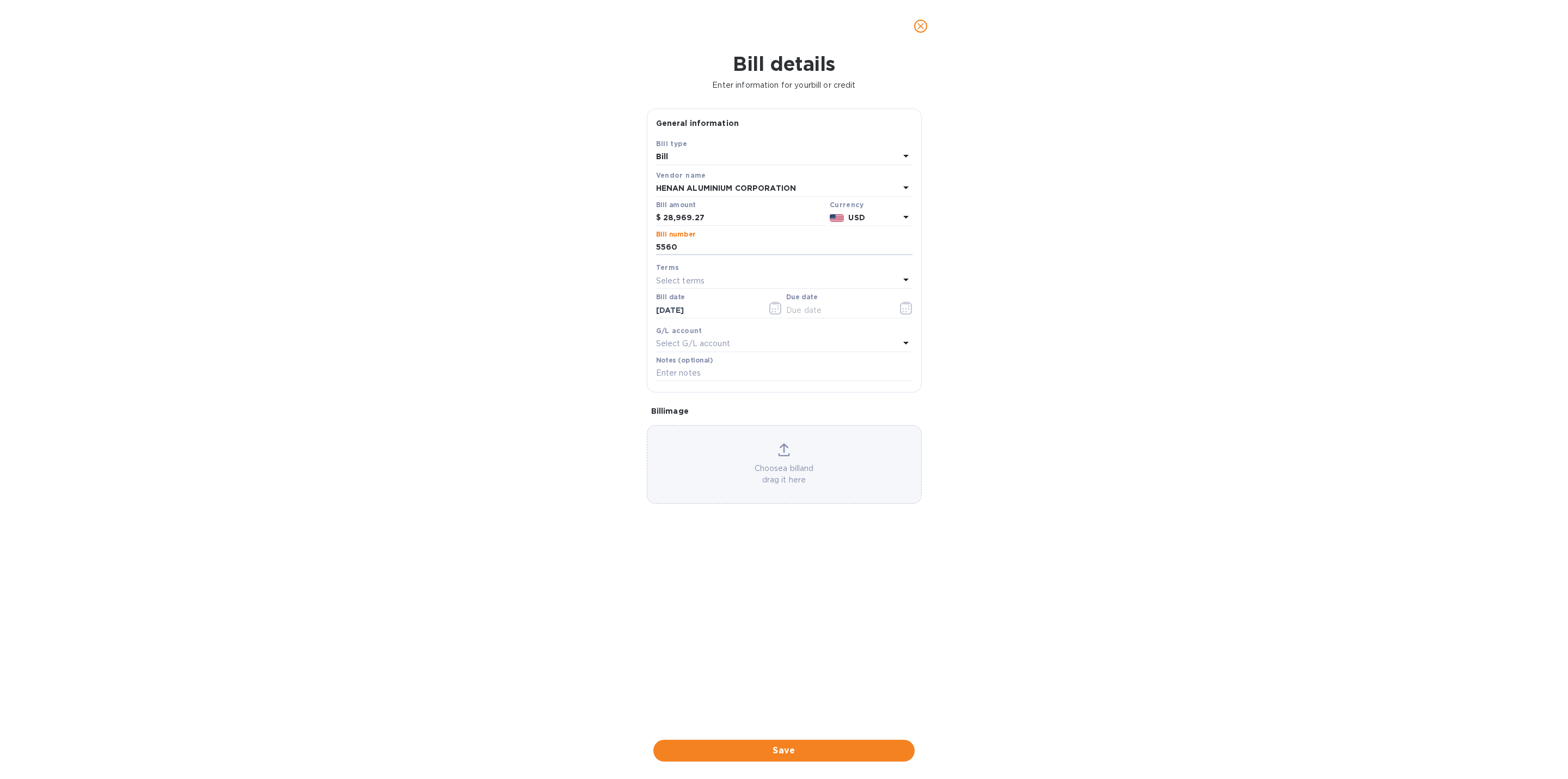
click at [726, 283] on div "Select terms" at bounding box center [778, 281] width 243 height 16
click at [716, 366] on p "NET 60" at bounding box center [780, 363] width 231 height 12
type input "[DATE]"
click at [788, 463] on div "Choose a bill and drag it here" at bounding box center [784, 464] width 274 height 42
click at [790, 749] on span "Save" at bounding box center [784, 750] width 243 height 13
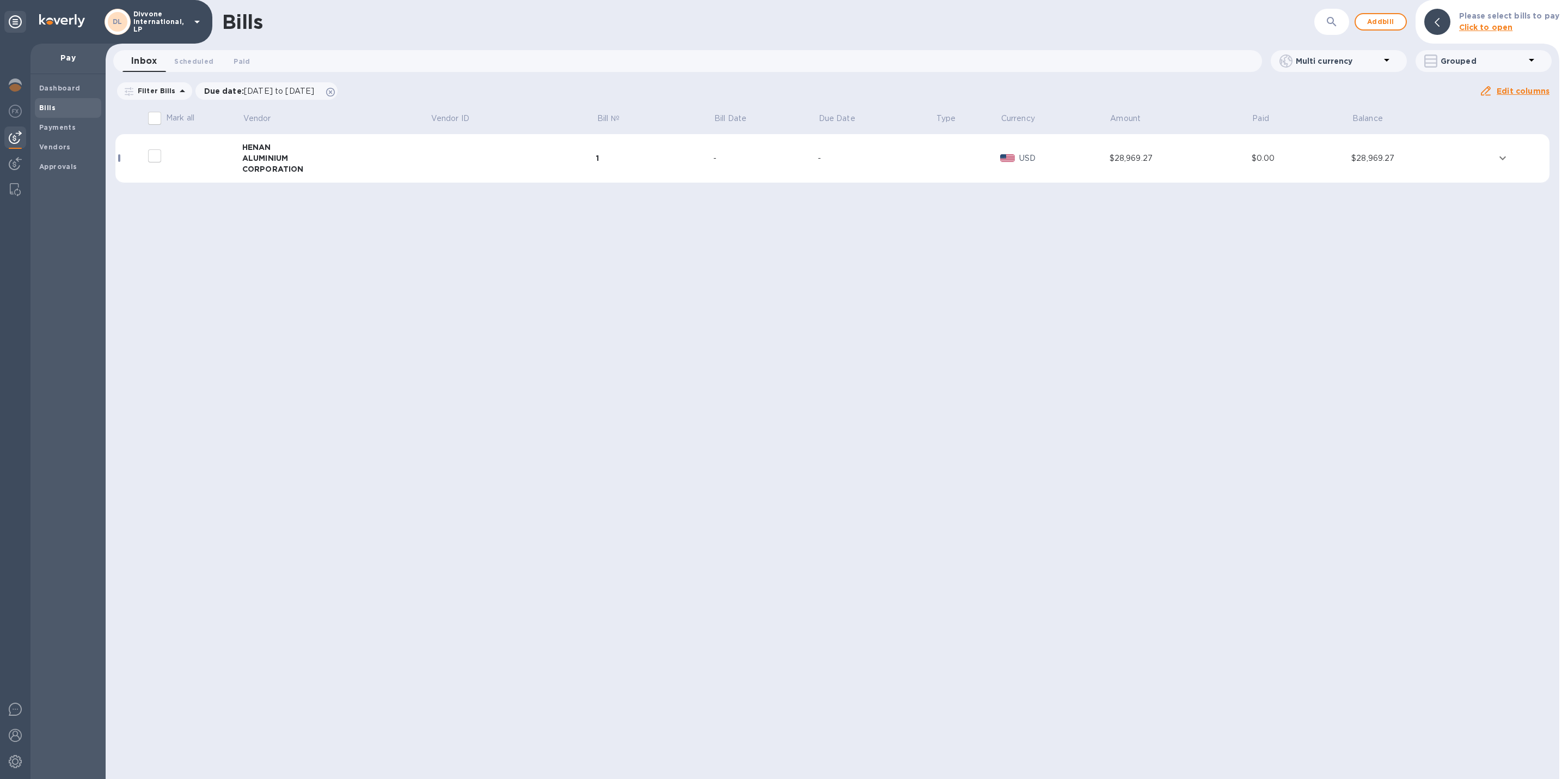
click at [433, 173] on td at bounding box center [513, 158] width 166 height 49
click at [385, 142] on div "HENAN" at bounding box center [336, 146] width 188 height 11
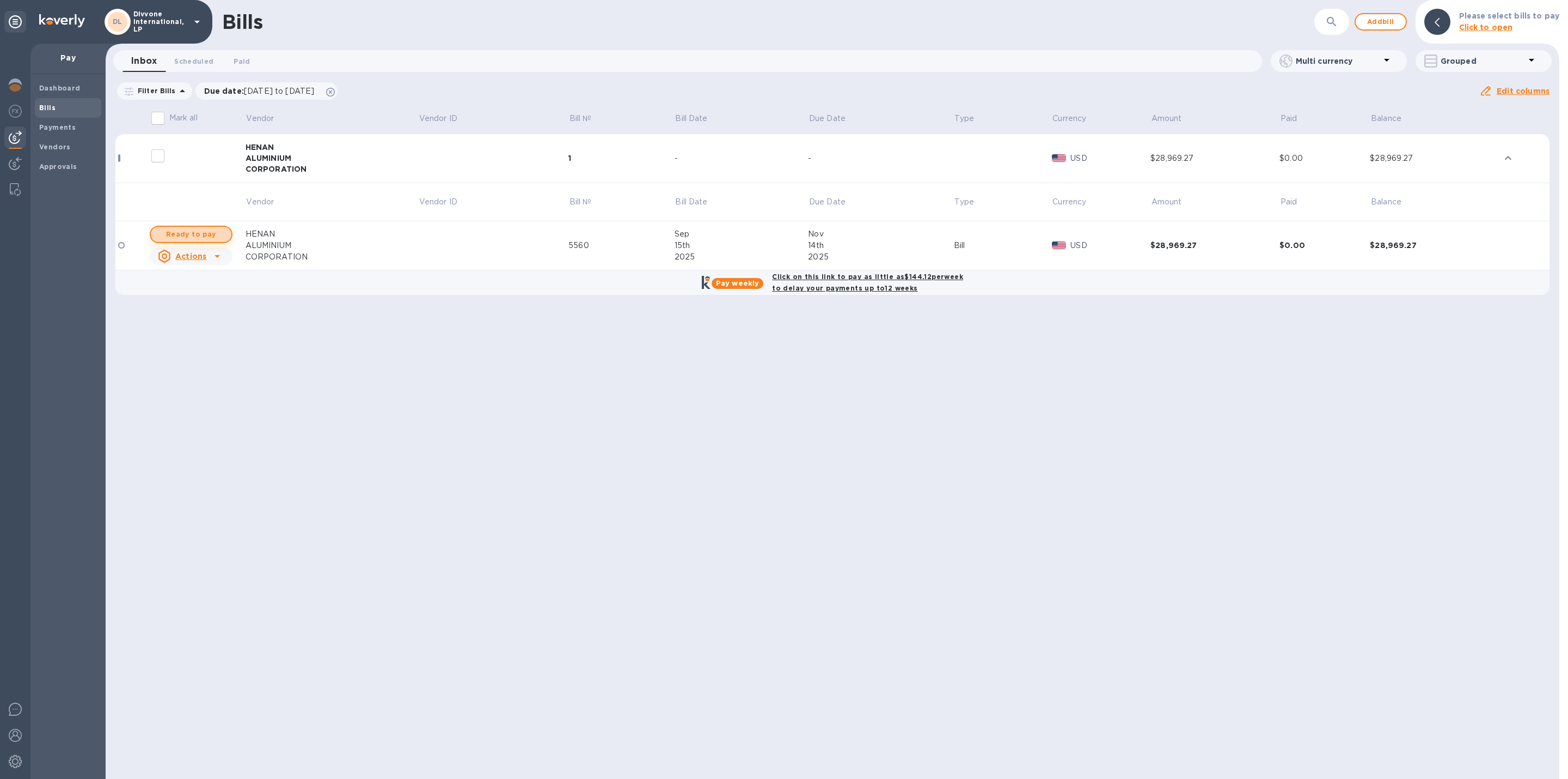
click at [195, 231] on span "Ready to pay" at bounding box center [191, 234] width 63 height 13
checkbox input "true"
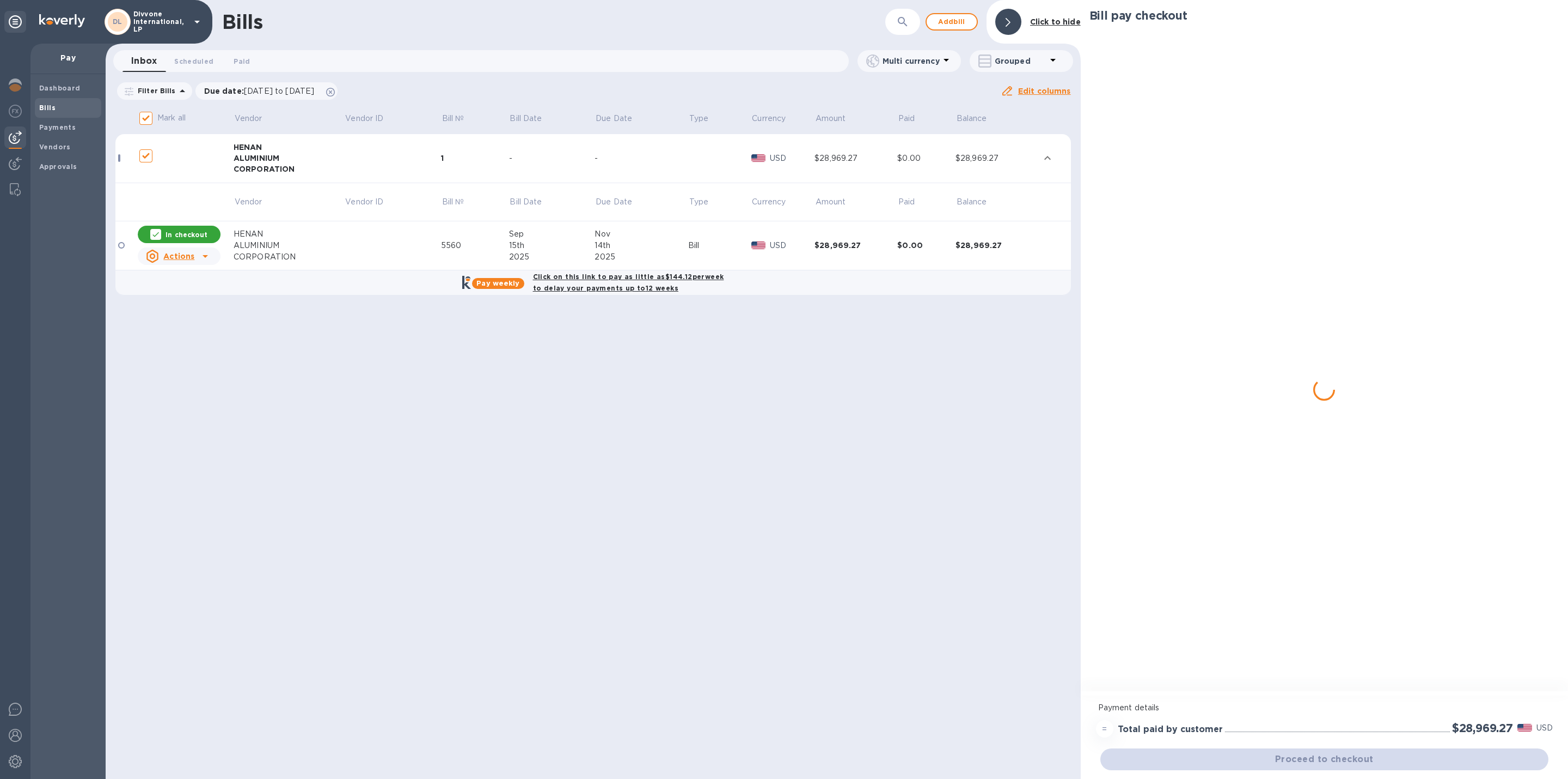
checkbox input "true"
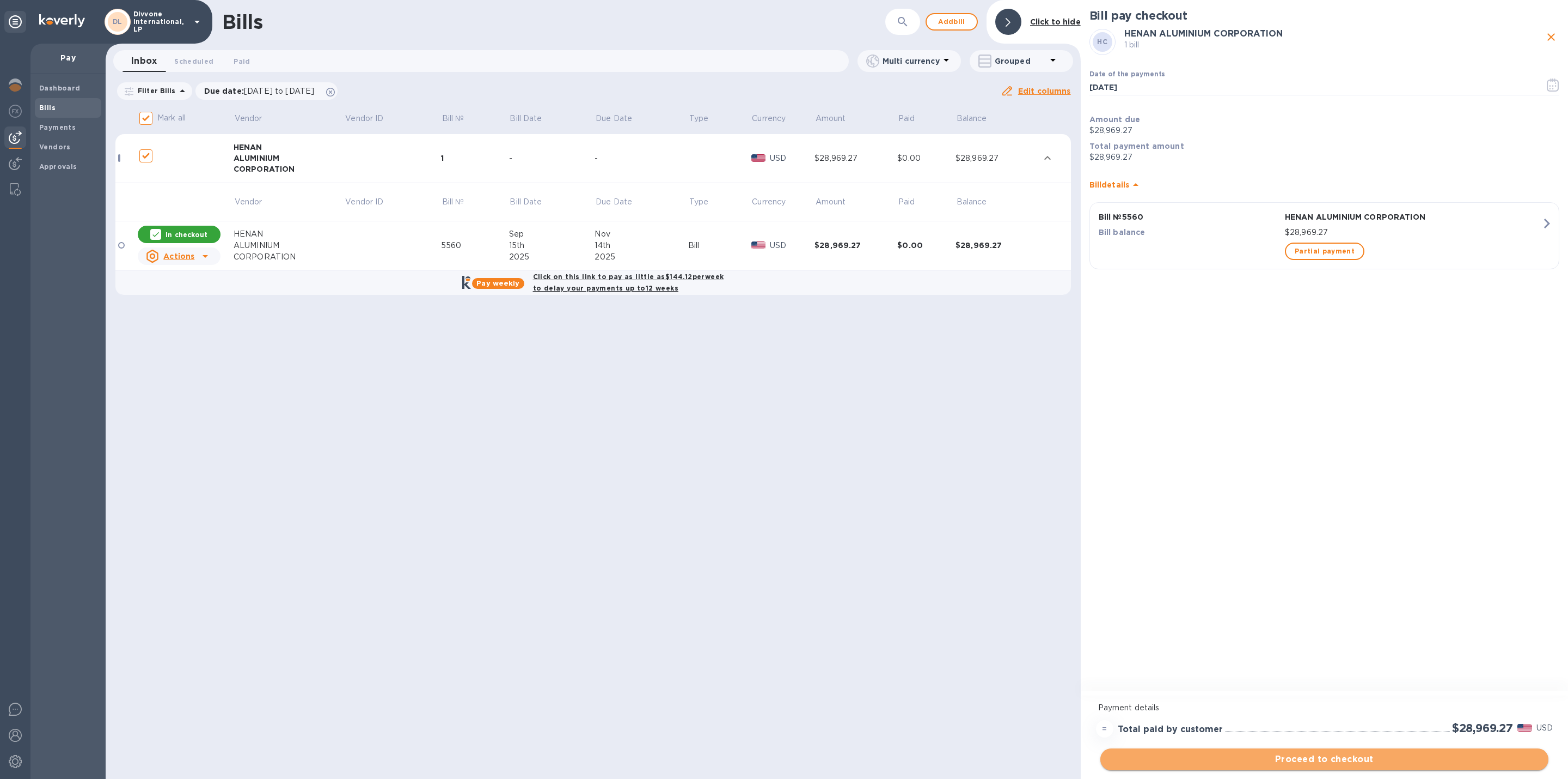
click at [1344, 756] on span "Proceed to checkout" at bounding box center [1325, 758] width 431 height 13
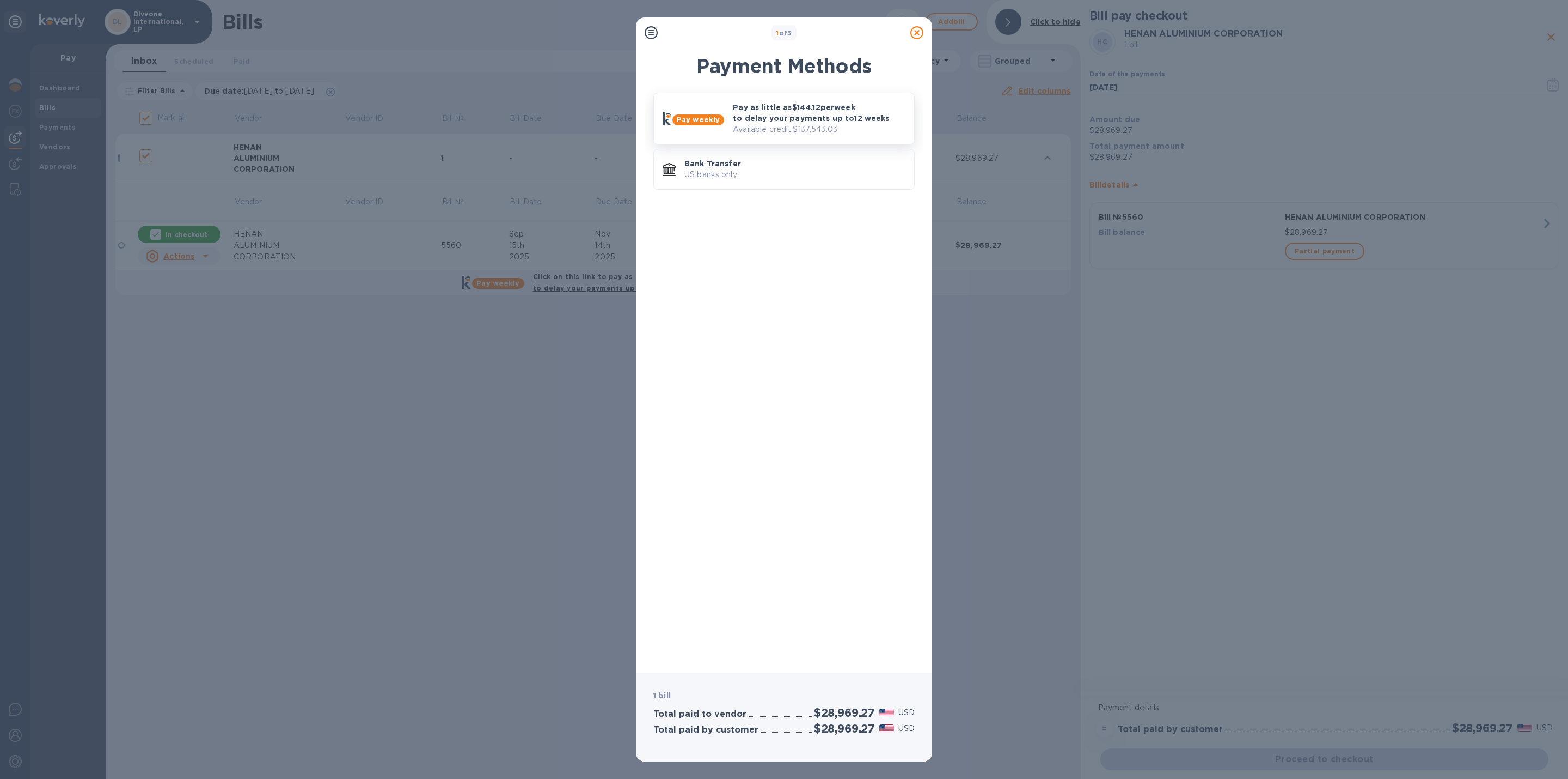
click at [805, 112] on p "Pay as little as $144.12 per week to delay your payments up to 12 weeks" at bounding box center [820, 113] width 173 height 22
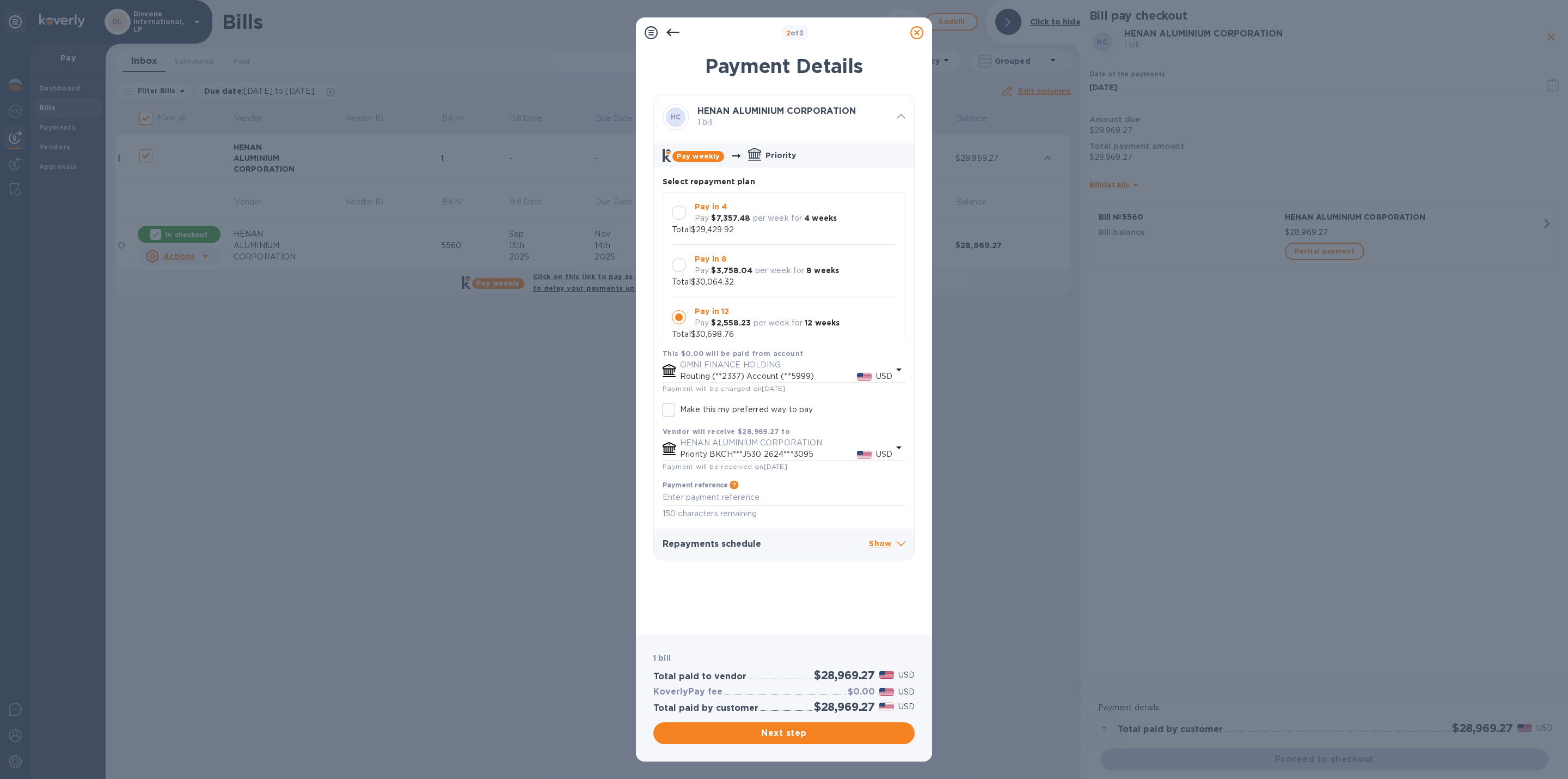
scroll to position [12, 0]
click at [790, 256] on p "per week for" at bounding box center [780, 260] width 49 height 12
click at [859, 687] on h3 "$1,095.05" at bounding box center [853, 692] width 43 height 11
click at [861, 687] on h3 "$1,095.05" at bounding box center [853, 692] width 43 height 11
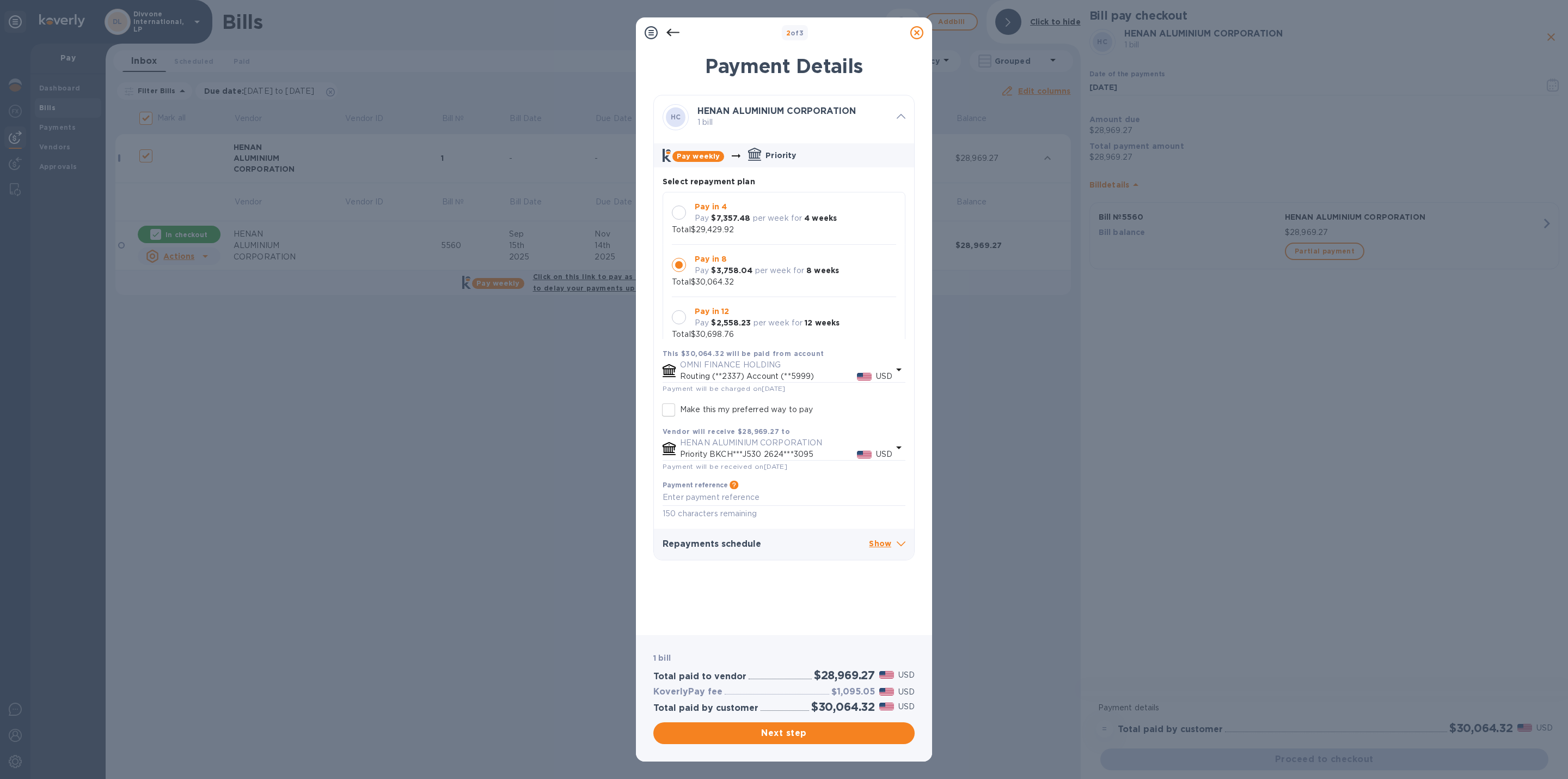
click at [846, 669] on h2 "$28,969.27" at bounding box center [844, 675] width 61 height 14
copy h2 "28,969.27"
click at [887, 545] on p "Show" at bounding box center [887, 544] width 36 height 14
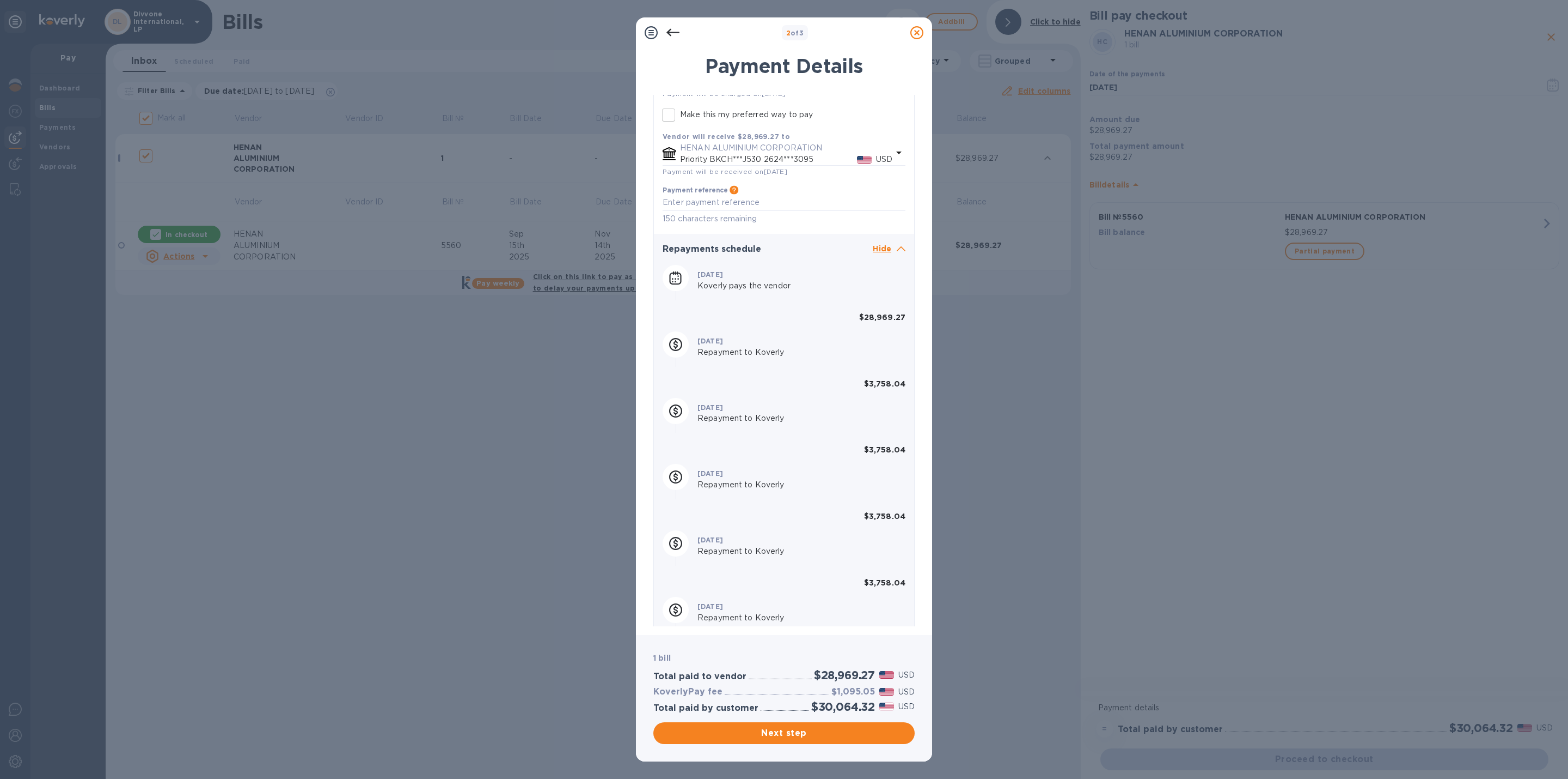
scroll to position [327, 0]
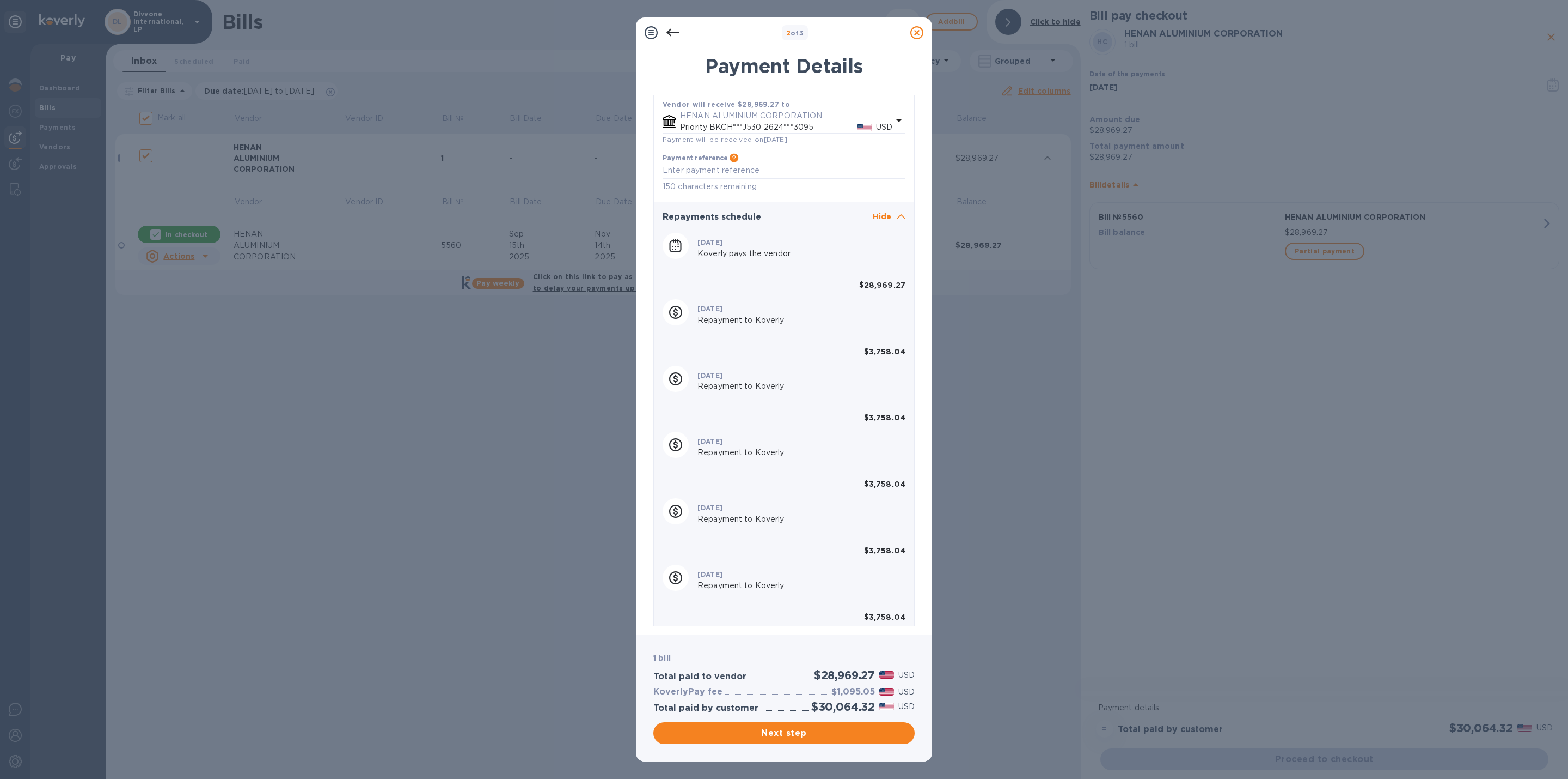
click at [880, 352] on b "$3,758.04" at bounding box center [885, 351] width 41 height 9
copy b "3,758.04"
click at [737, 721] on div "Next step" at bounding box center [784, 733] width 266 height 27
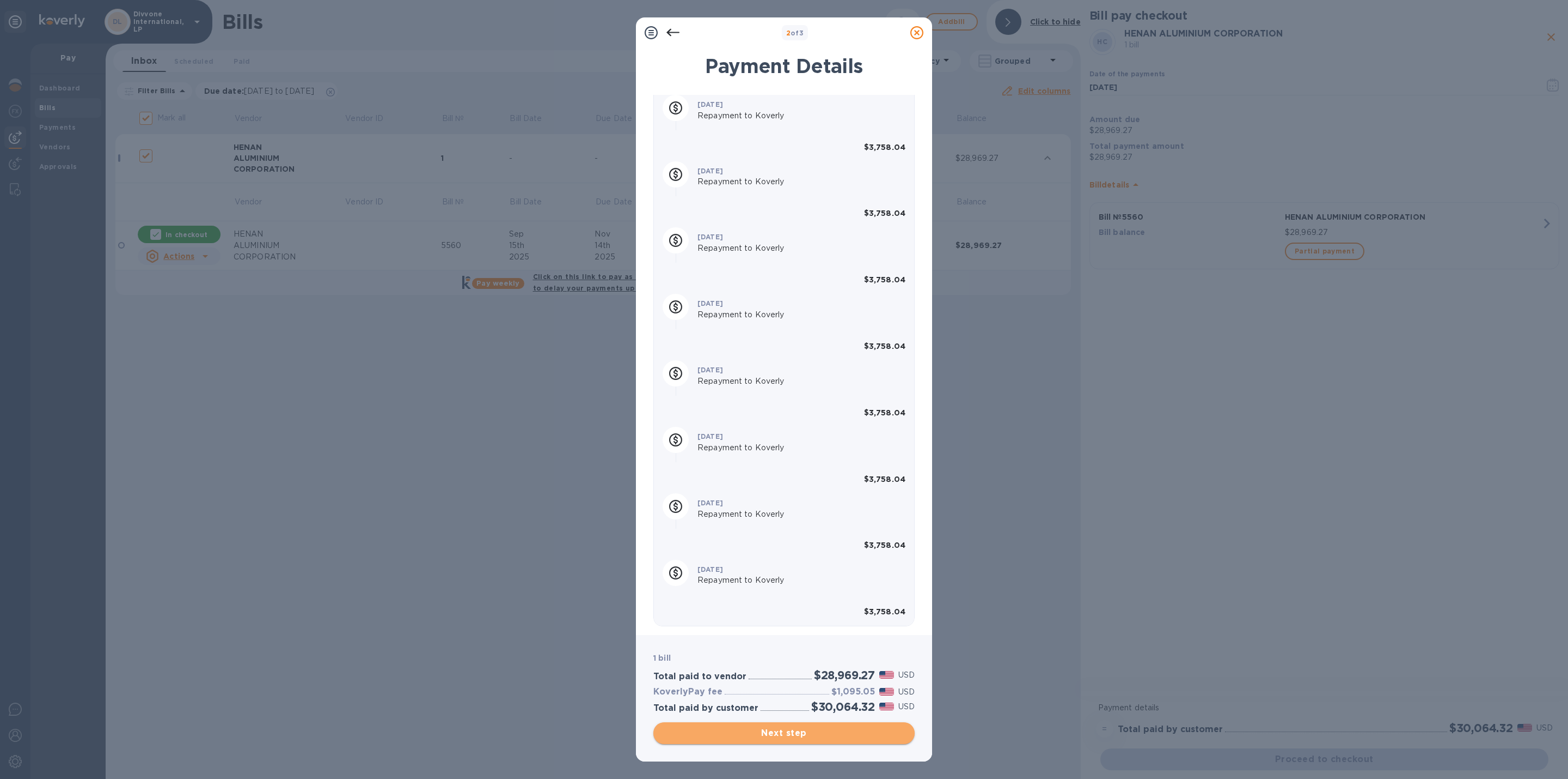
click at [740, 726] on button "Next step" at bounding box center [784, 733] width 261 height 22
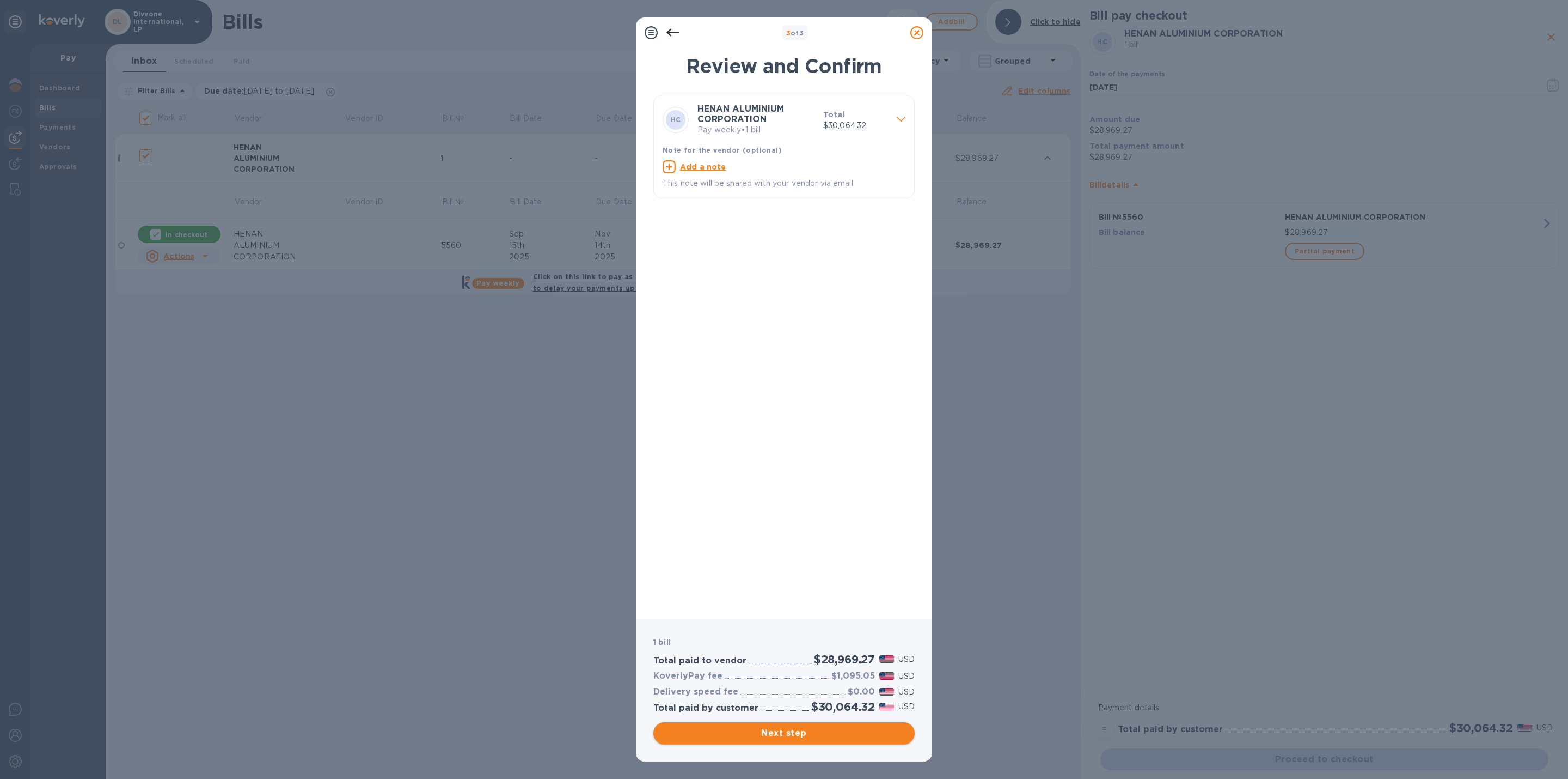
click at [812, 731] on span "Next step" at bounding box center [784, 732] width 243 height 13
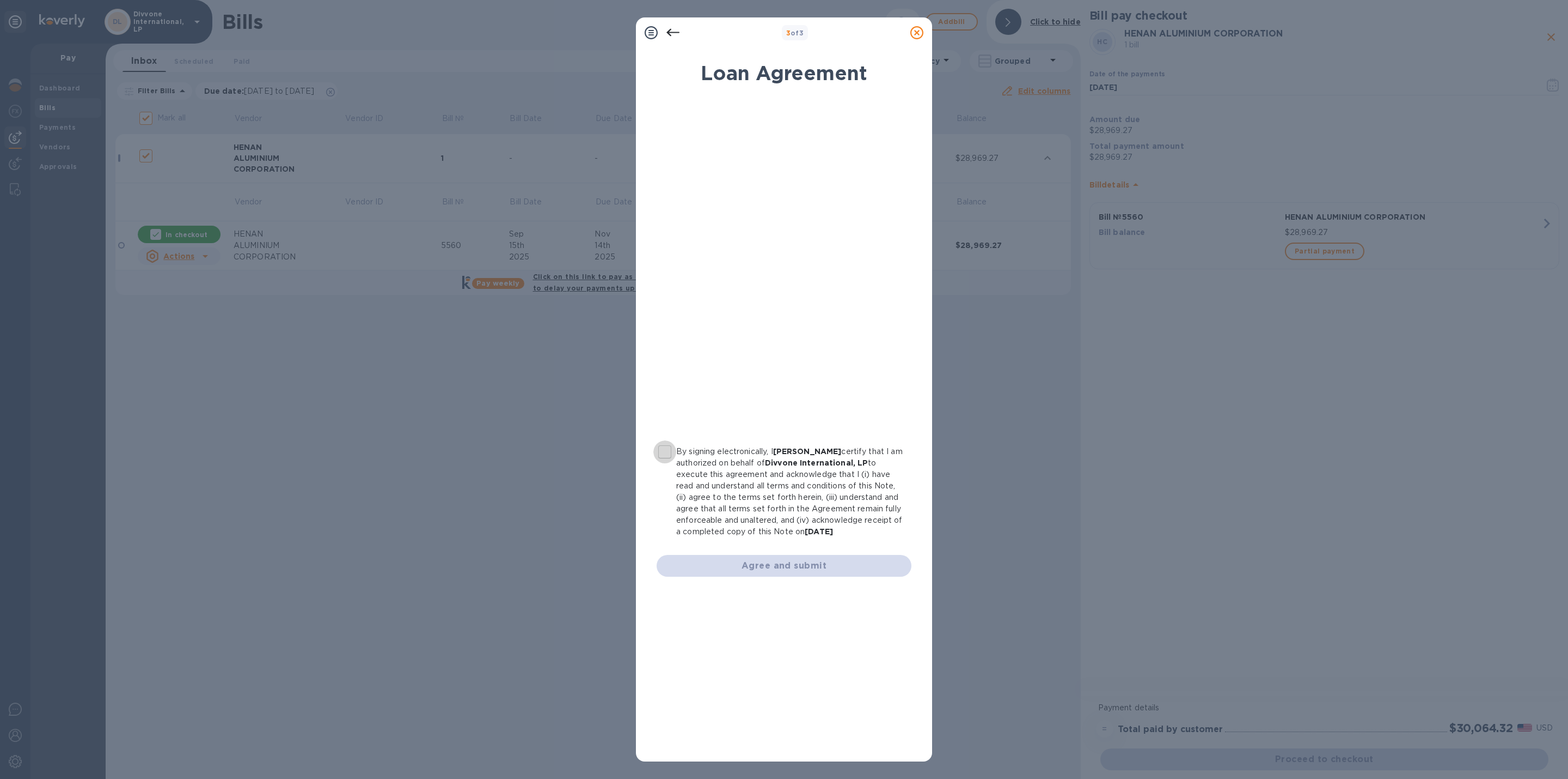
click at [667, 450] on input "By signing electronically, I [PERSON_NAME] certify that I am authorized on beha…" at bounding box center [665, 451] width 23 height 23
checkbox input "true"
click at [794, 570] on span "Agree and submit" at bounding box center [784, 565] width 238 height 13
